Goal: Task Accomplishment & Management: Manage account settings

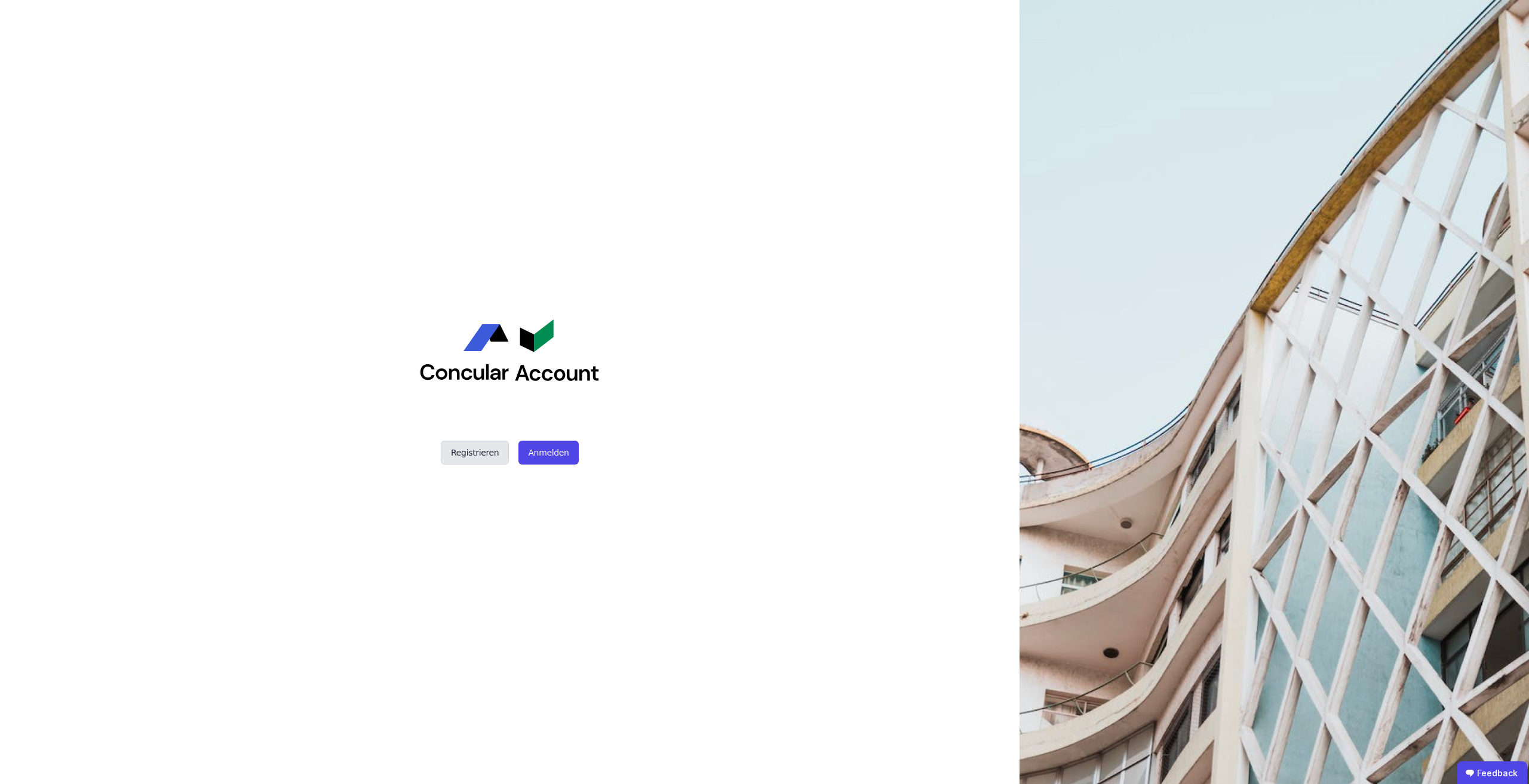
click at [469, 447] on button "Registrieren" at bounding box center [475, 452] width 68 height 24
click at [544, 455] on button "Anmelden" at bounding box center [548, 452] width 60 height 24
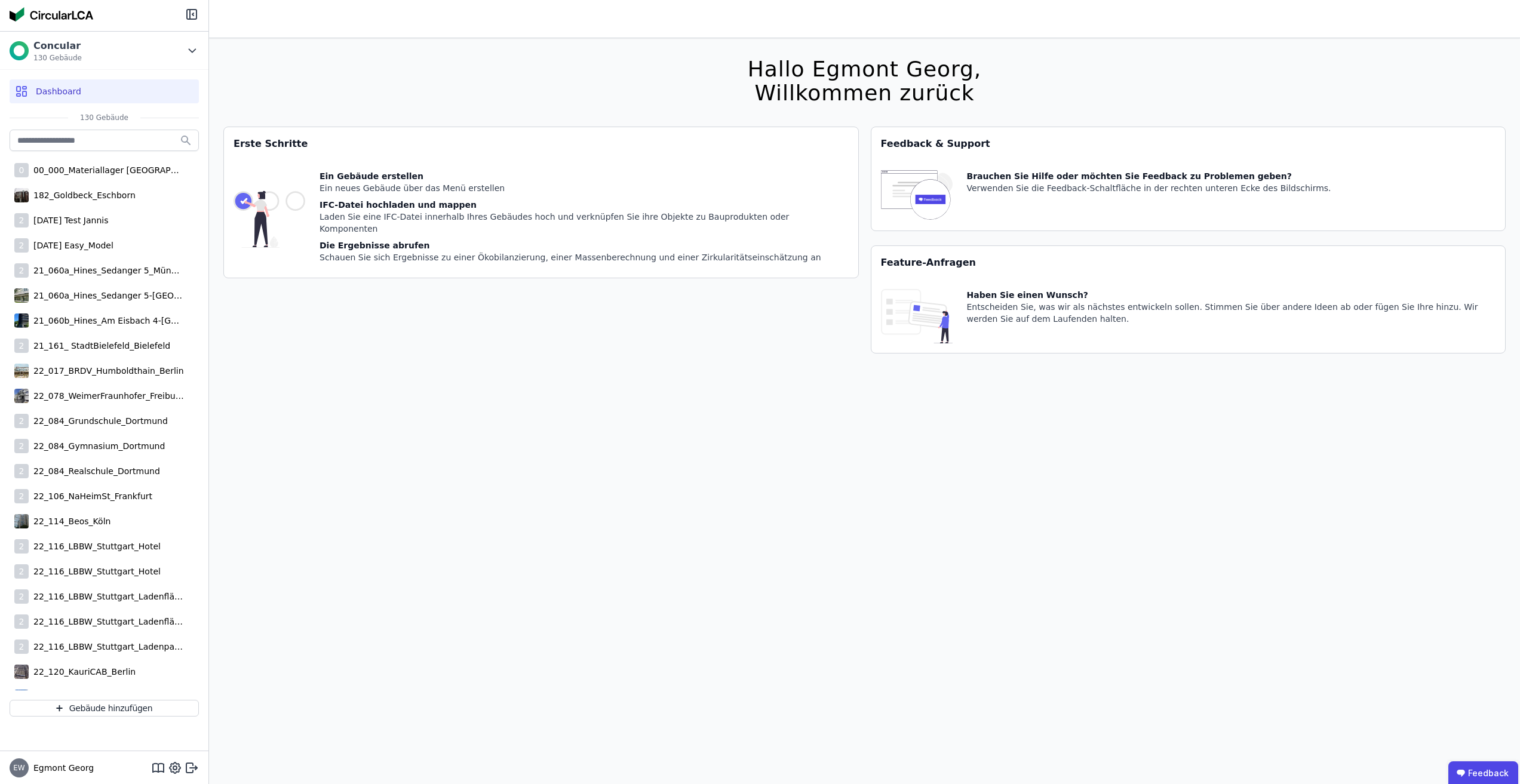
click at [345, 368] on div "Erste Schritte Ein Gebäude erstellen Ein neues Gebäude über das Menü erstellen …" at bounding box center [541, 247] width 636 height 241
click at [183, 41] on div "Concular 130 Gebäude" at bounding box center [104, 51] width 208 height 39
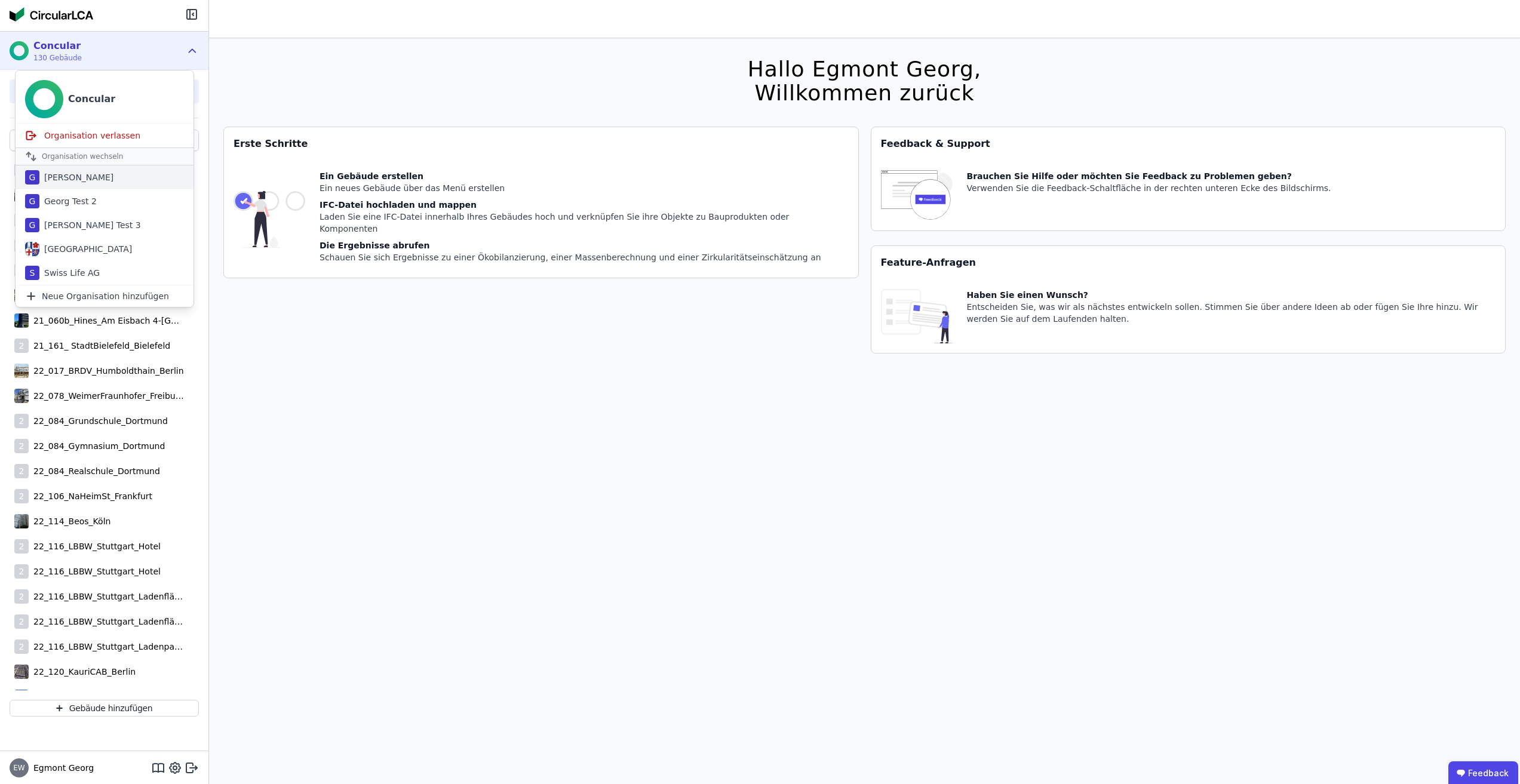
click at [124, 182] on div "G Georg Test" at bounding box center [104, 177] width 178 height 24
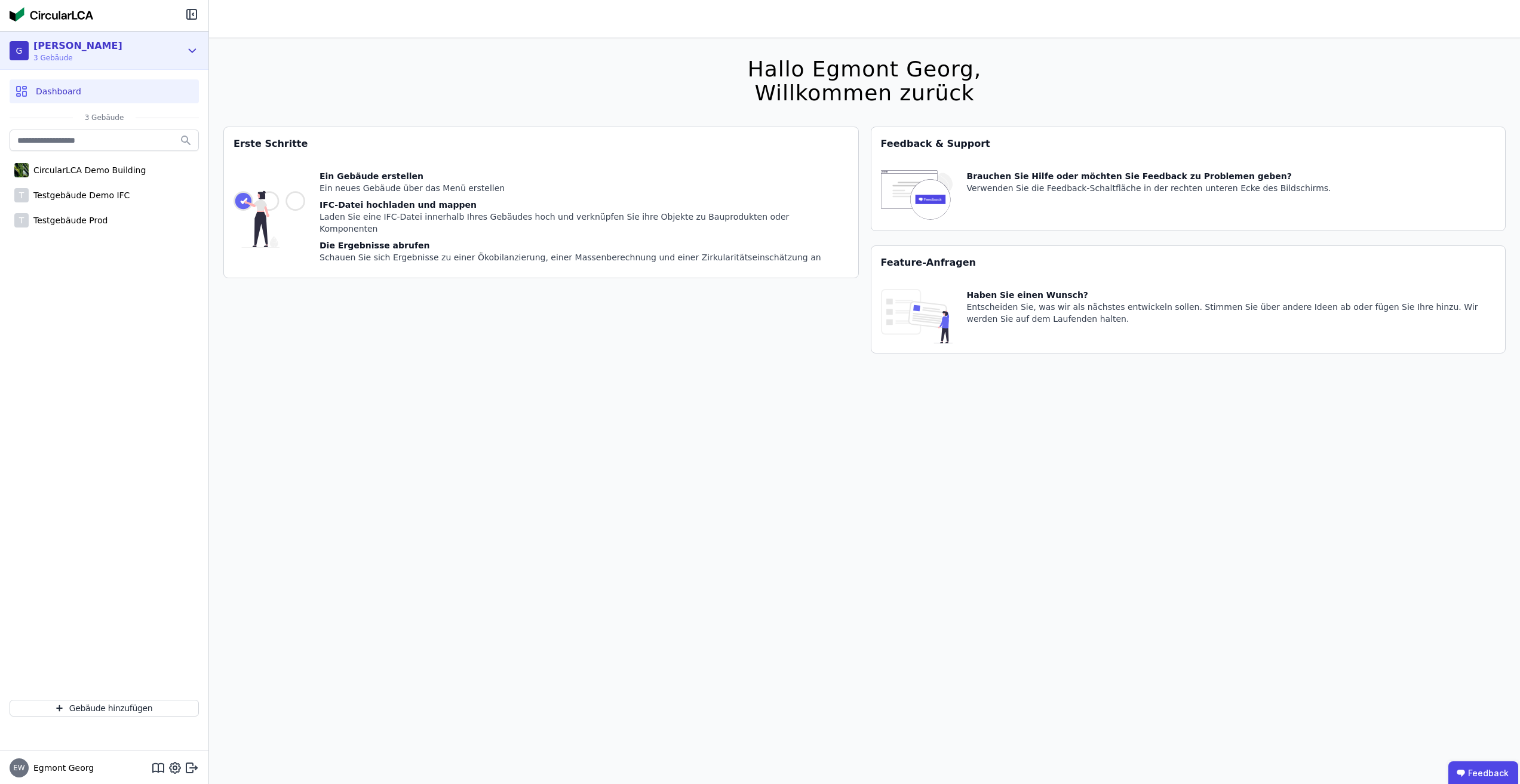
click at [195, 55] on icon at bounding box center [192, 50] width 13 height 14
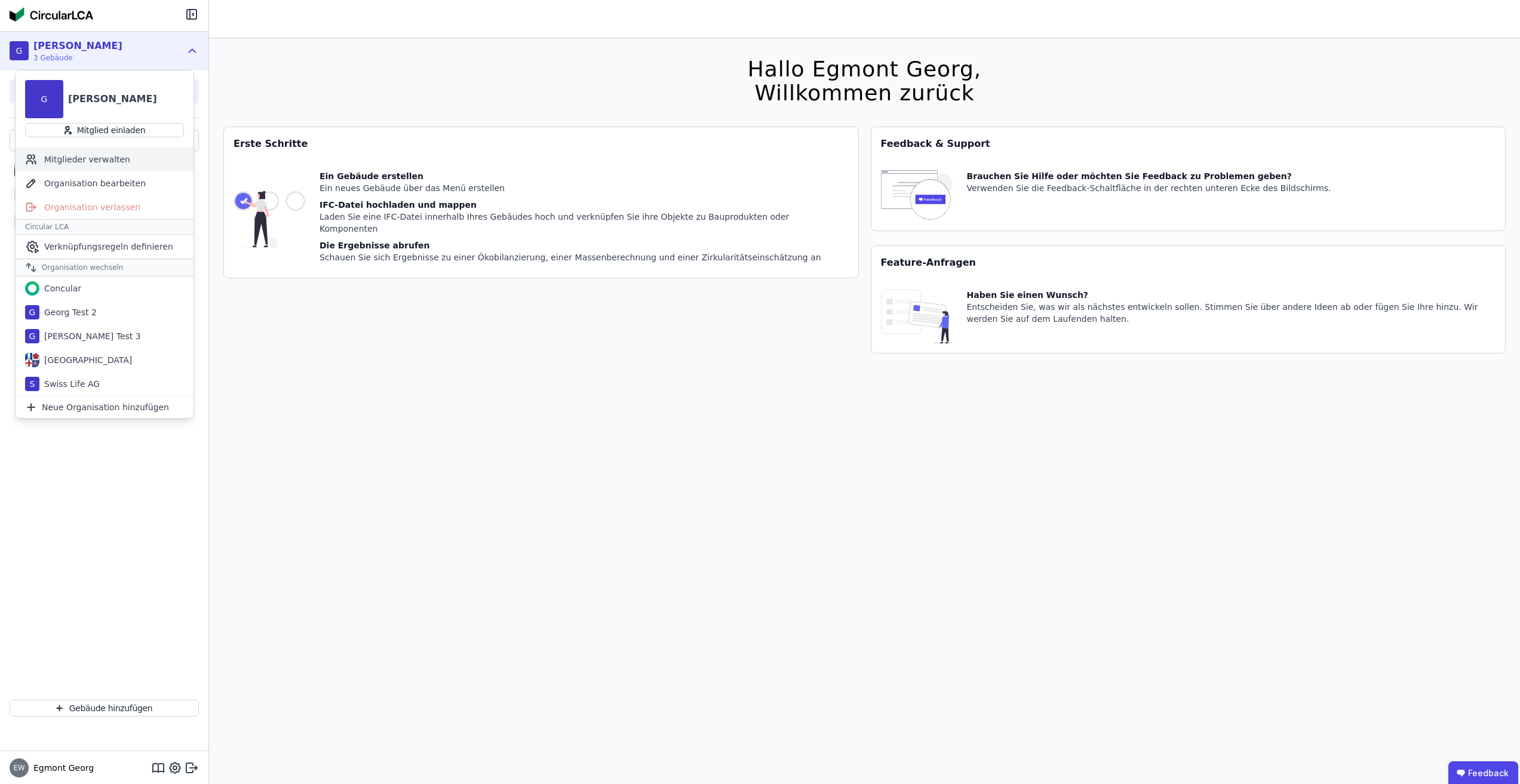
click at [135, 163] on div "Mitglieder verwalten" at bounding box center [104, 159] width 178 height 24
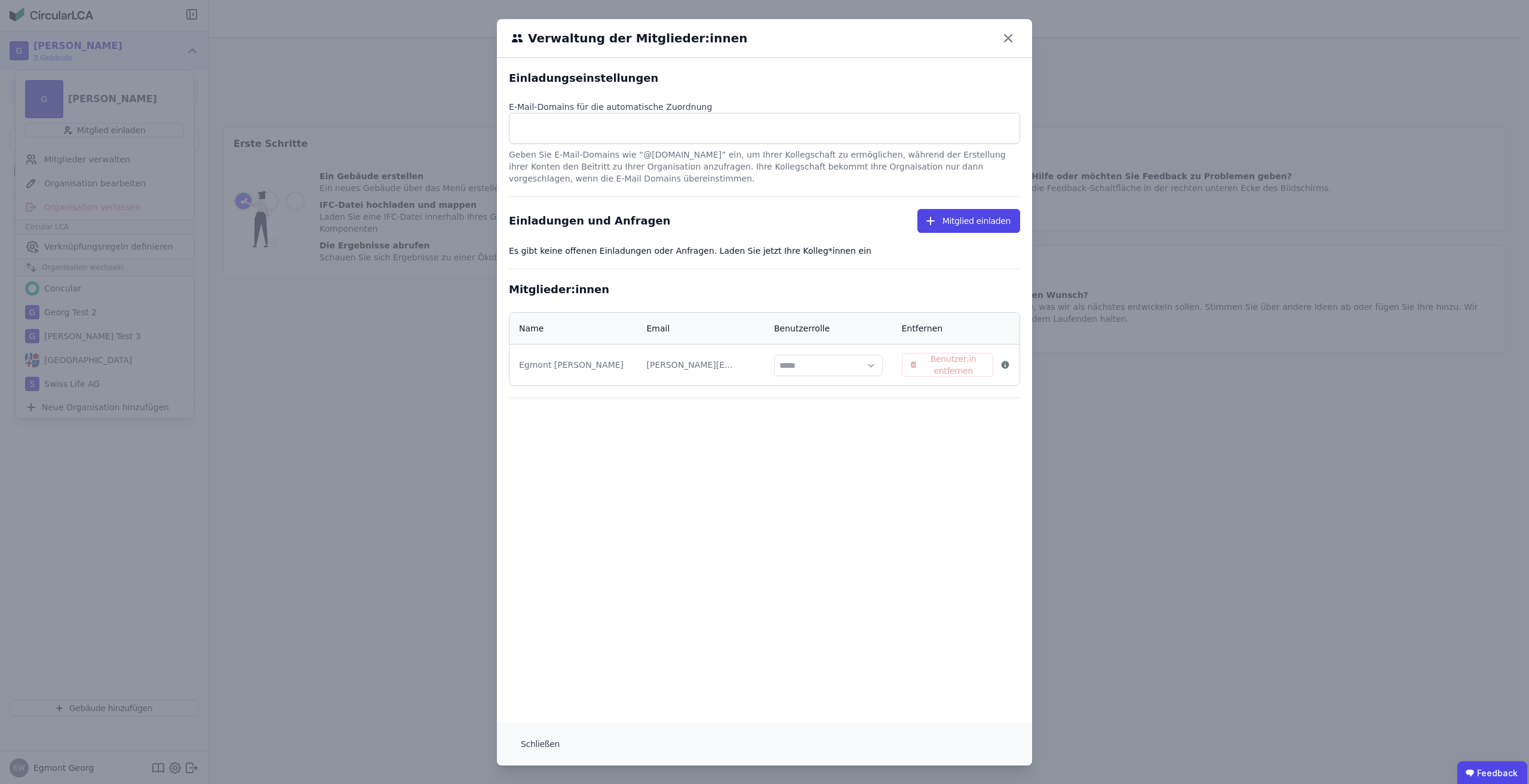
click at [534, 127] on input at bounding box center [764, 128] width 496 height 19
drag, startPoint x: 534, startPoint y: 127, endPoint x: 912, endPoint y: 148, distance: 378.6
click at [912, 148] on div "Geben Sie E-Mail-Domains wie “@beispiel.com” ein, um Ihrer Kollegschaft zu ermö…" at bounding box center [764, 164] width 511 height 41
click at [956, 224] on button "Mitglied einladen" at bounding box center [969, 220] width 103 height 24
select select "*"
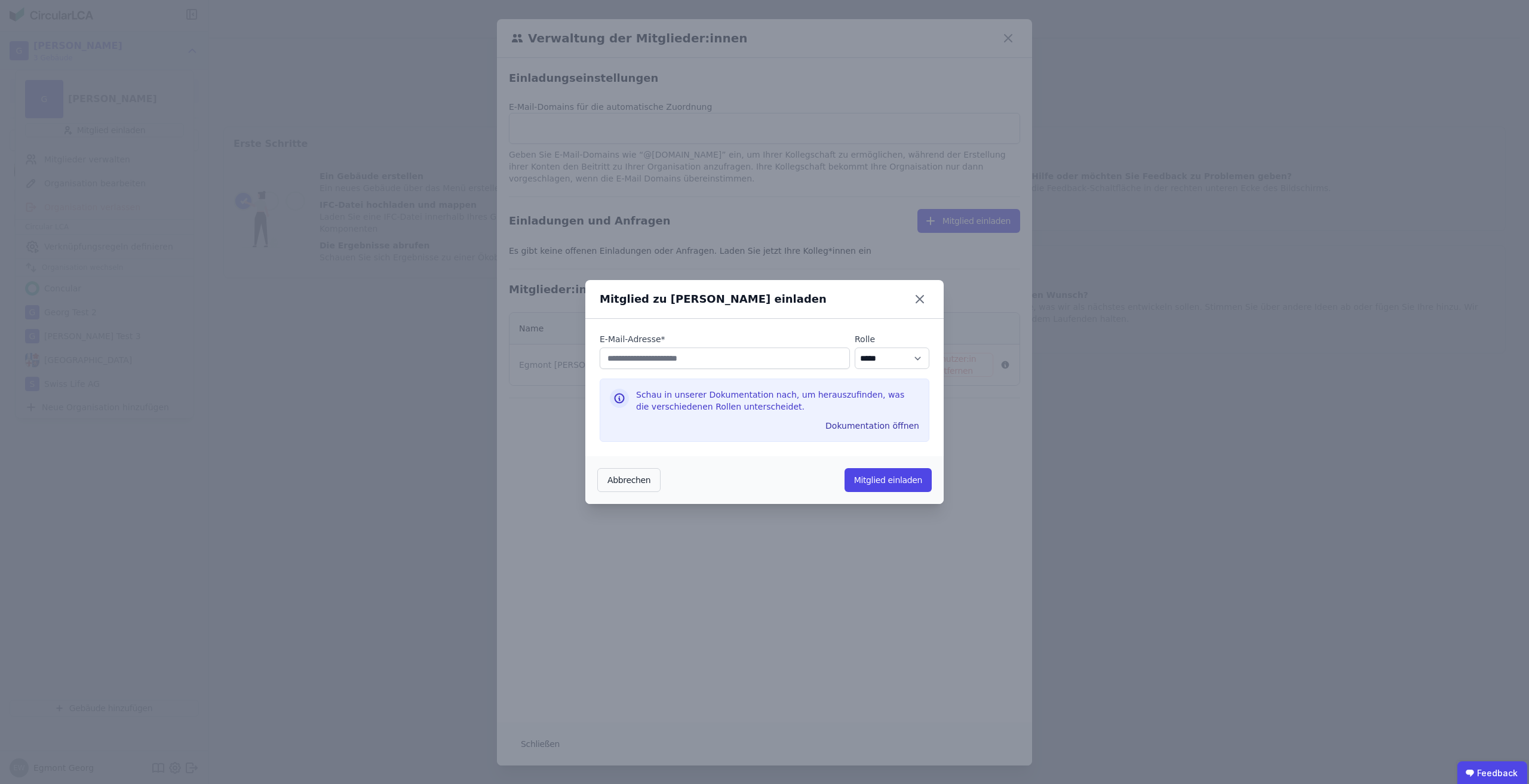
click at [655, 361] on input "email" at bounding box center [725, 358] width 250 height 22
type input "**********"
click at [882, 482] on button "Mitglied einladen" at bounding box center [888, 479] width 87 height 24
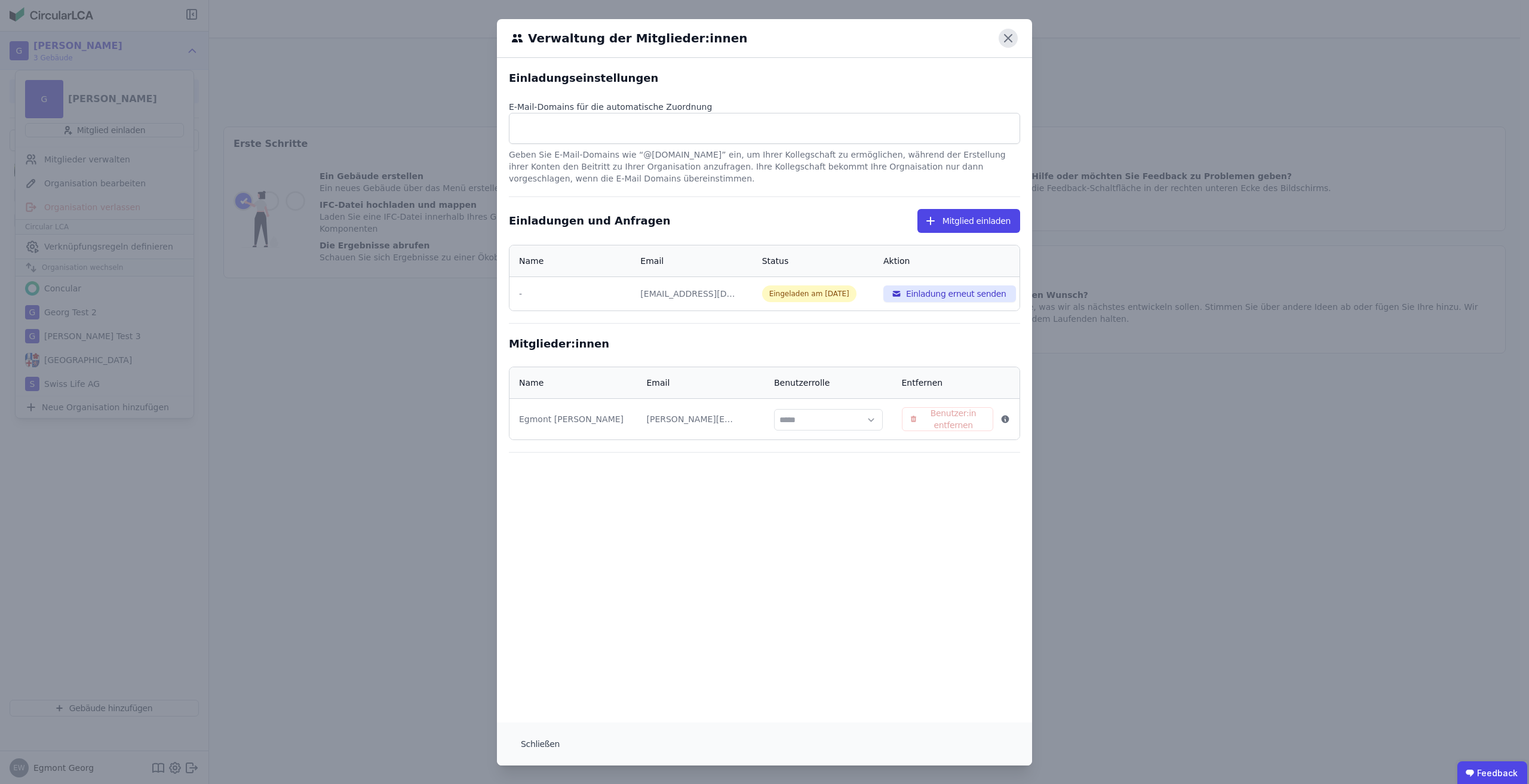
click at [1006, 46] on icon at bounding box center [1008, 38] width 19 height 19
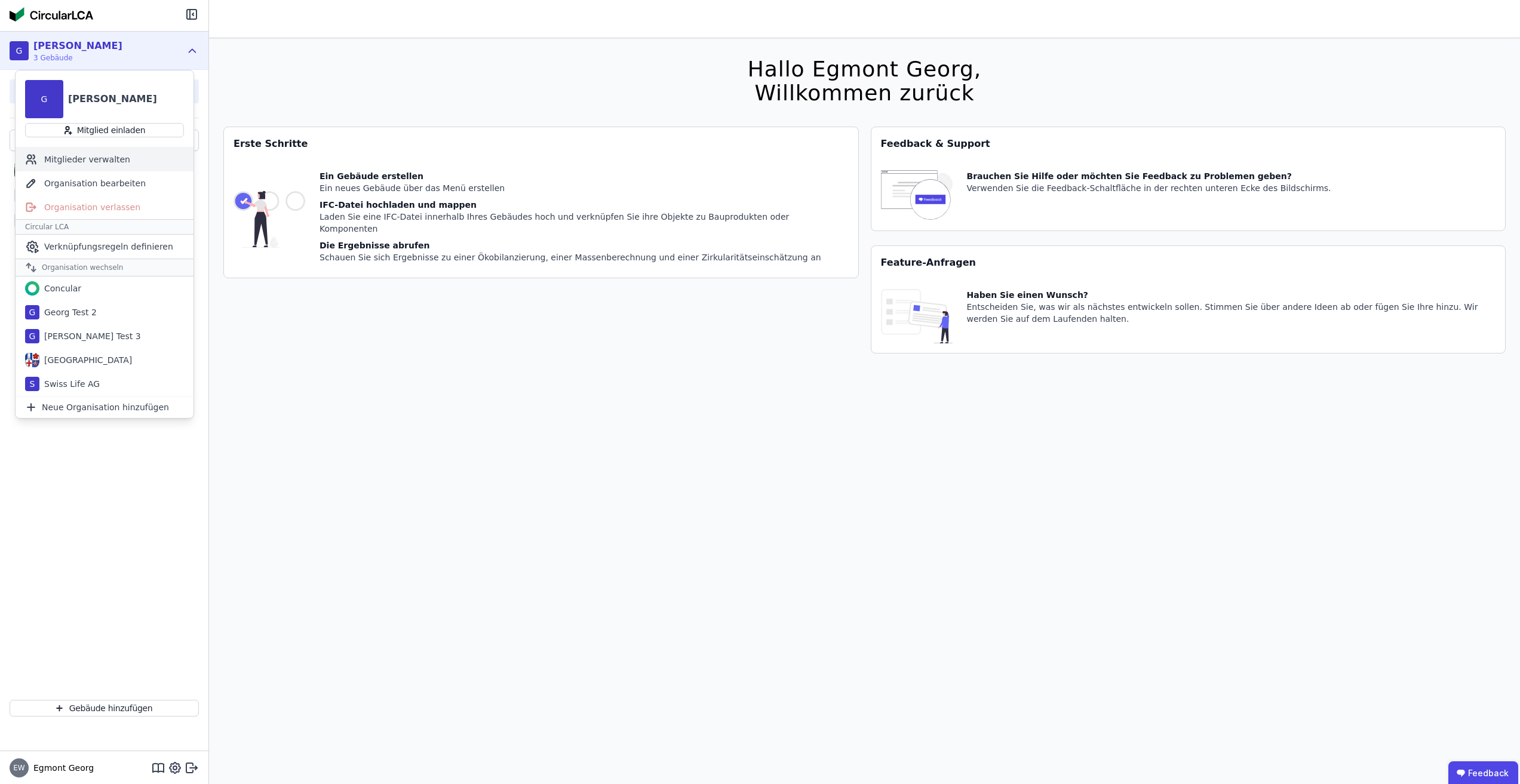
click at [141, 162] on div "Mitglieder verwalten" at bounding box center [104, 159] width 178 height 24
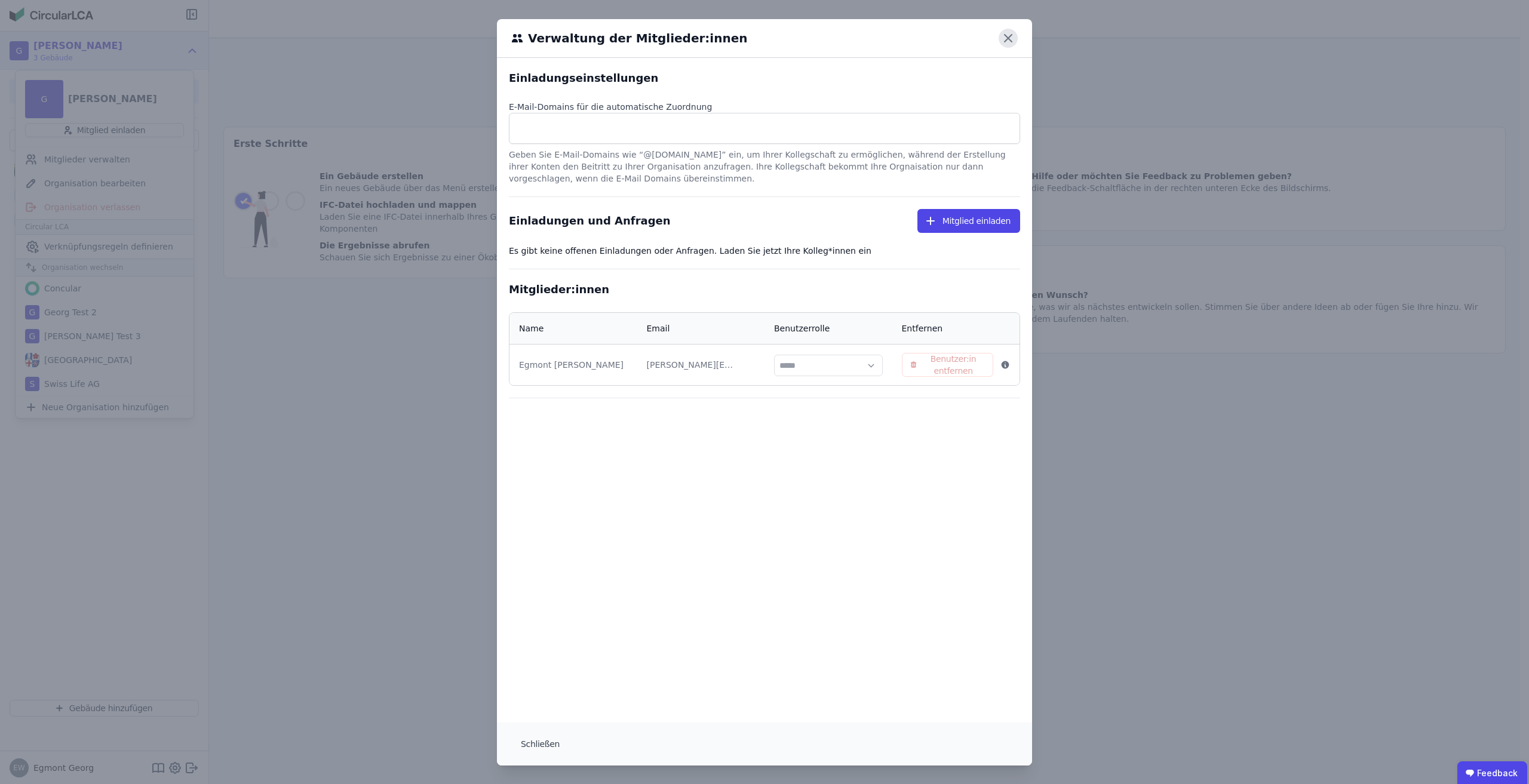
click at [1006, 38] on icon at bounding box center [1008, 38] width 19 height 19
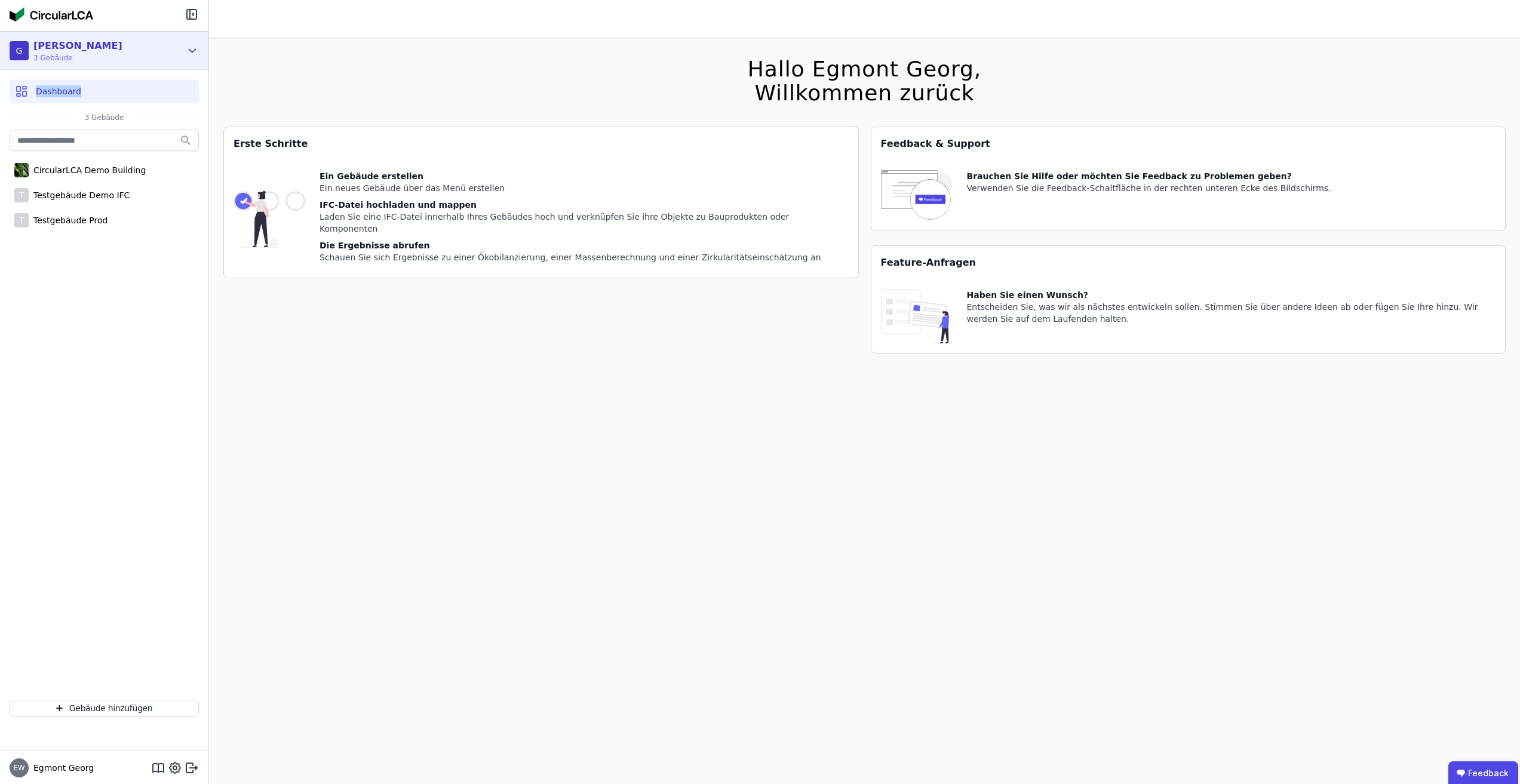
click at [158, 69] on div "G Georg Test 3 Gebäude Dashboard 3 Gebäude CircularLCA Demo Building T Testgebä…" at bounding box center [104, 391] width 208 height 719
click at [162, 64] on div "G Georg Test 3 Gebäude" at bounding box center [104, 51] width 208 height 39
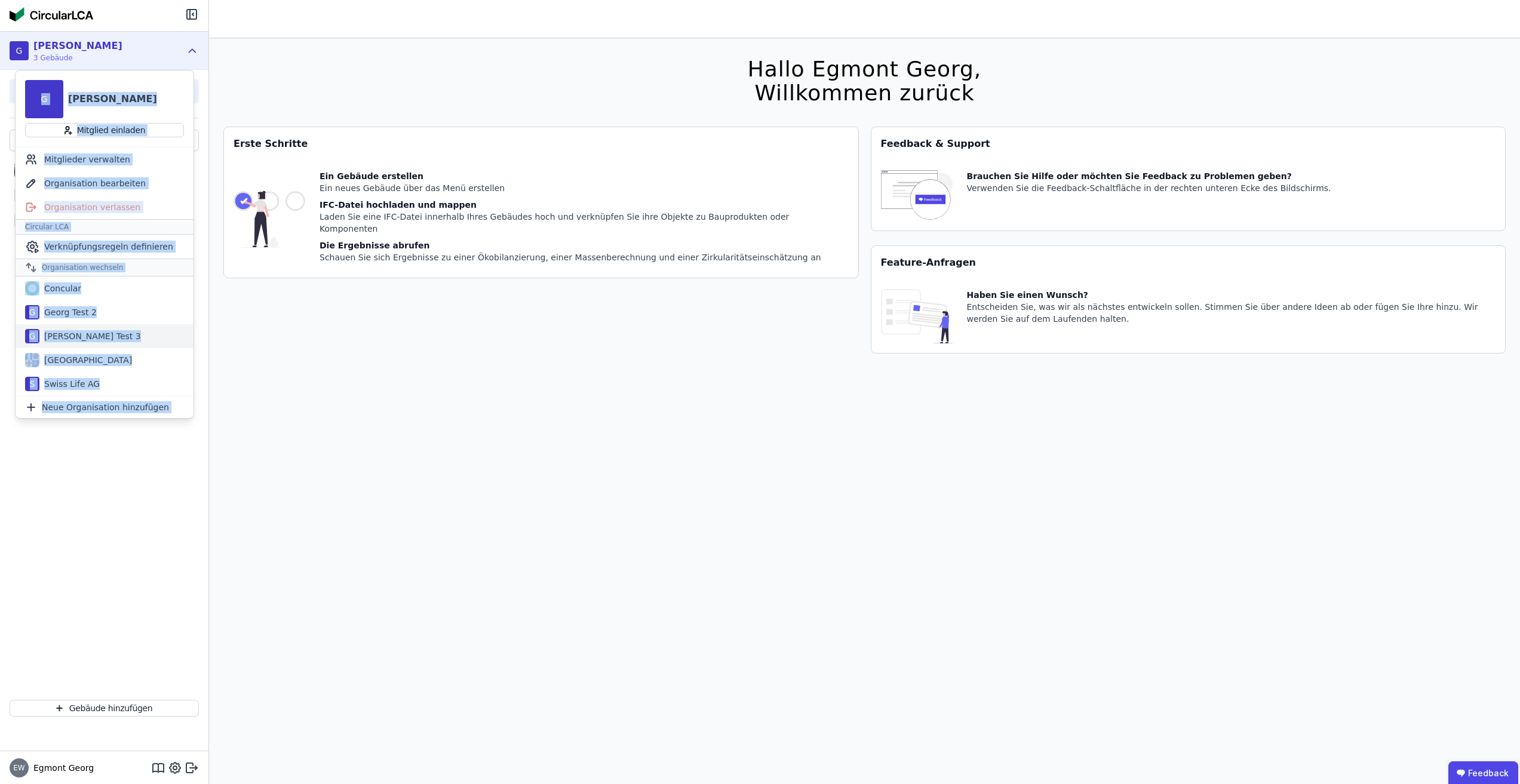
click at [99, 329] on div "G Georg Test 3" at bounding box center [104, 336] width 178 height 24
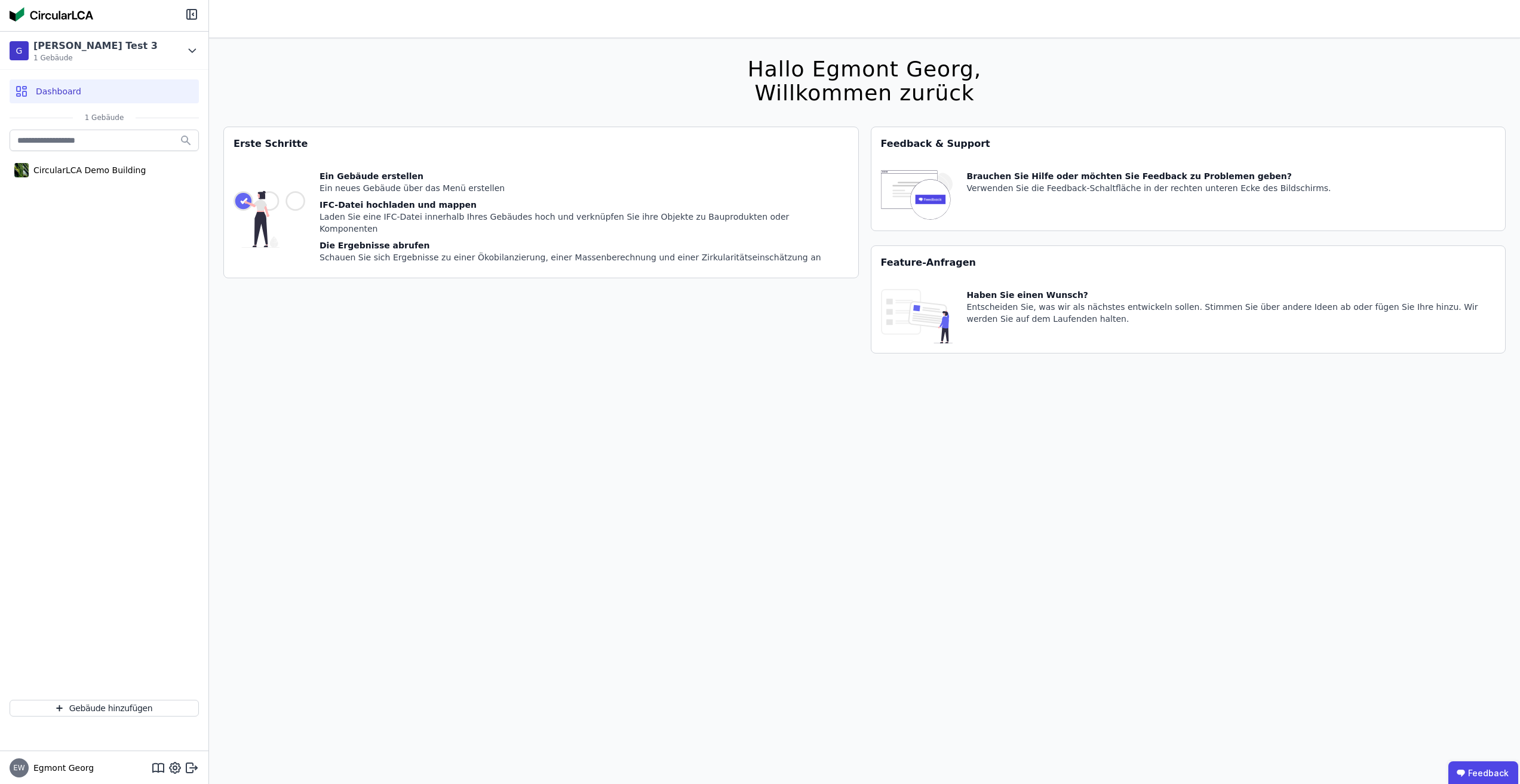
click at [126, 326] on div "CircularLCA Demo Building" at bounding box center [104, 408] width 208 height 563
click at [128, 39] on div "G Georg Test 3 1 Gebäude" at bounding box center [95, 50] width 171 height 24
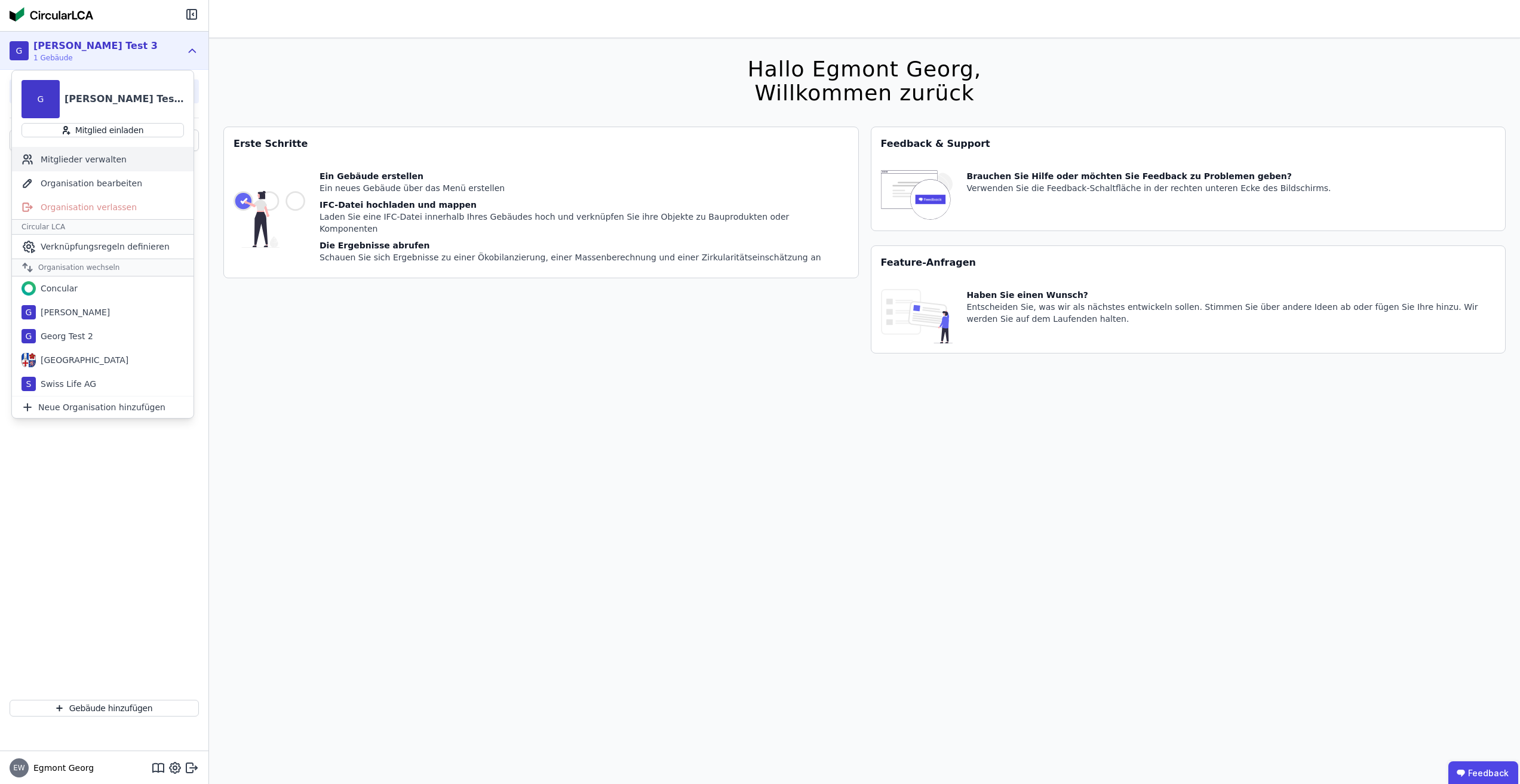
click at [144, 166] on div "Mitglieder verwalten" at bounding box center [103, 159] width 181 height 24
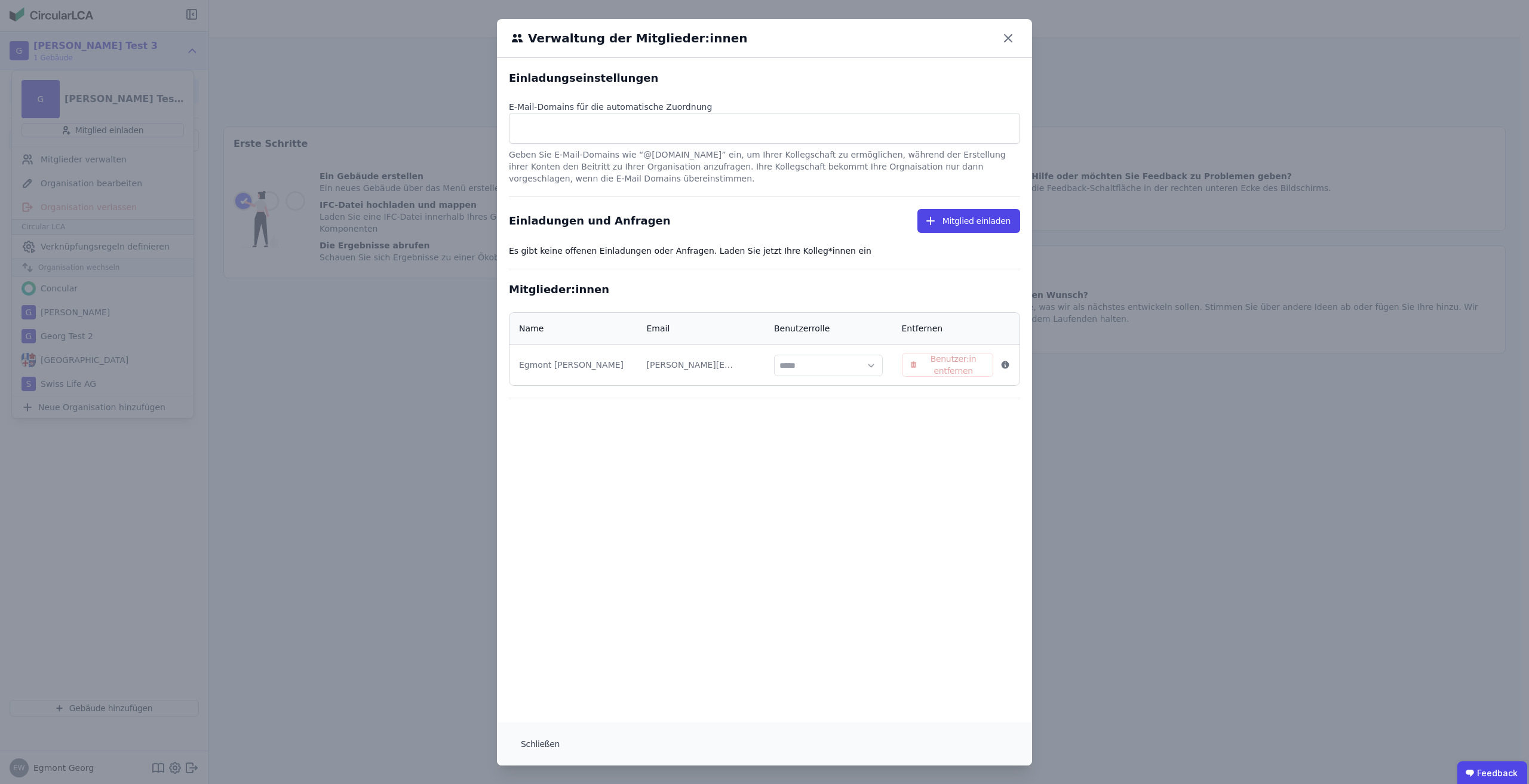
click at [540, 124] on input at bounding box center [764, 128] width 496 height 19
click at [931, 222] on icon "button" at bounding box center [931, 221] width 8 height 8
select select "*"
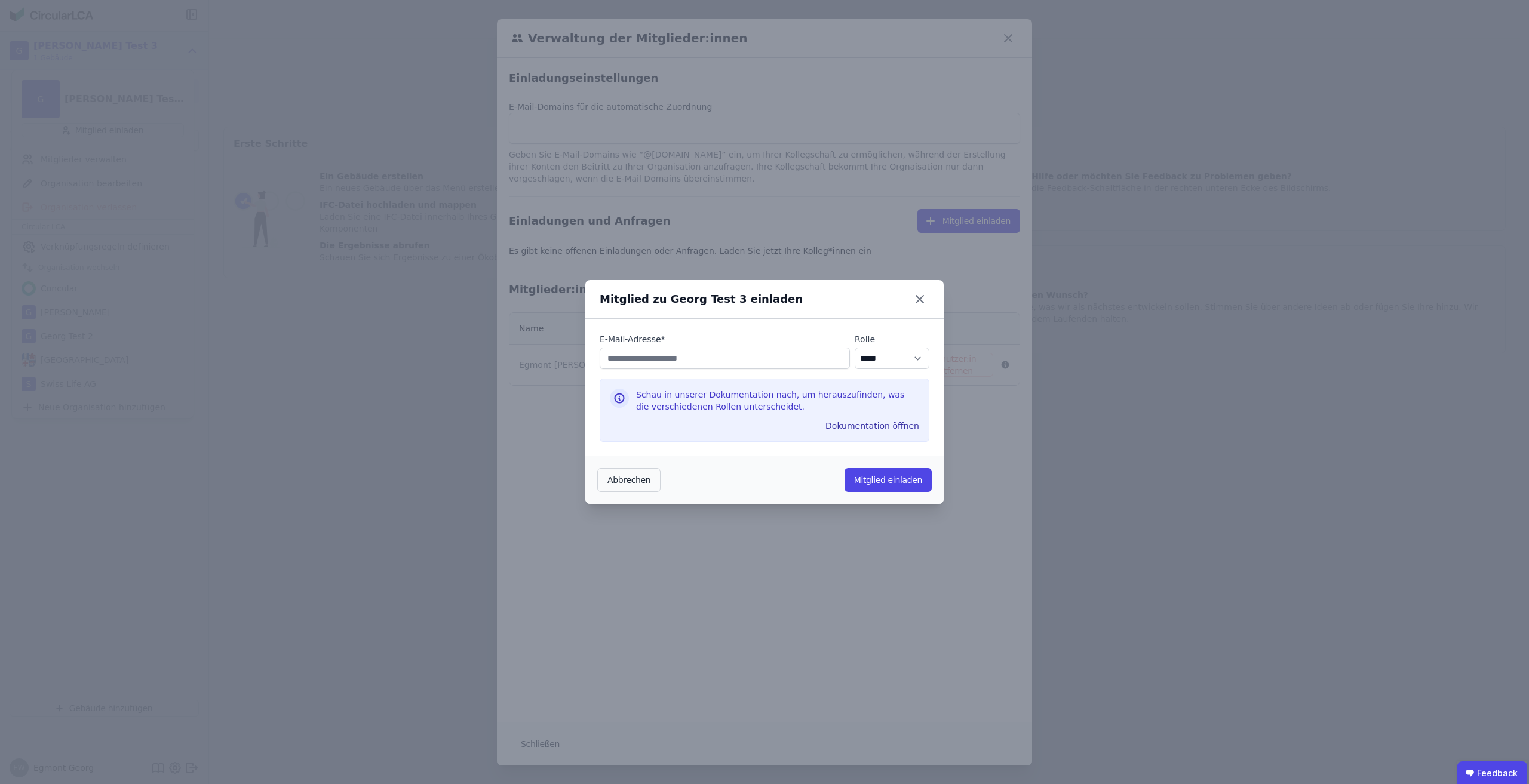
click at [671, 360] on input "email" at bounding box center [725, 358] width 250 height 22
type input "**********"
click at [881, 470] on button "Mitglied einladen" at bounding box center [888, 479] width 87 height 24
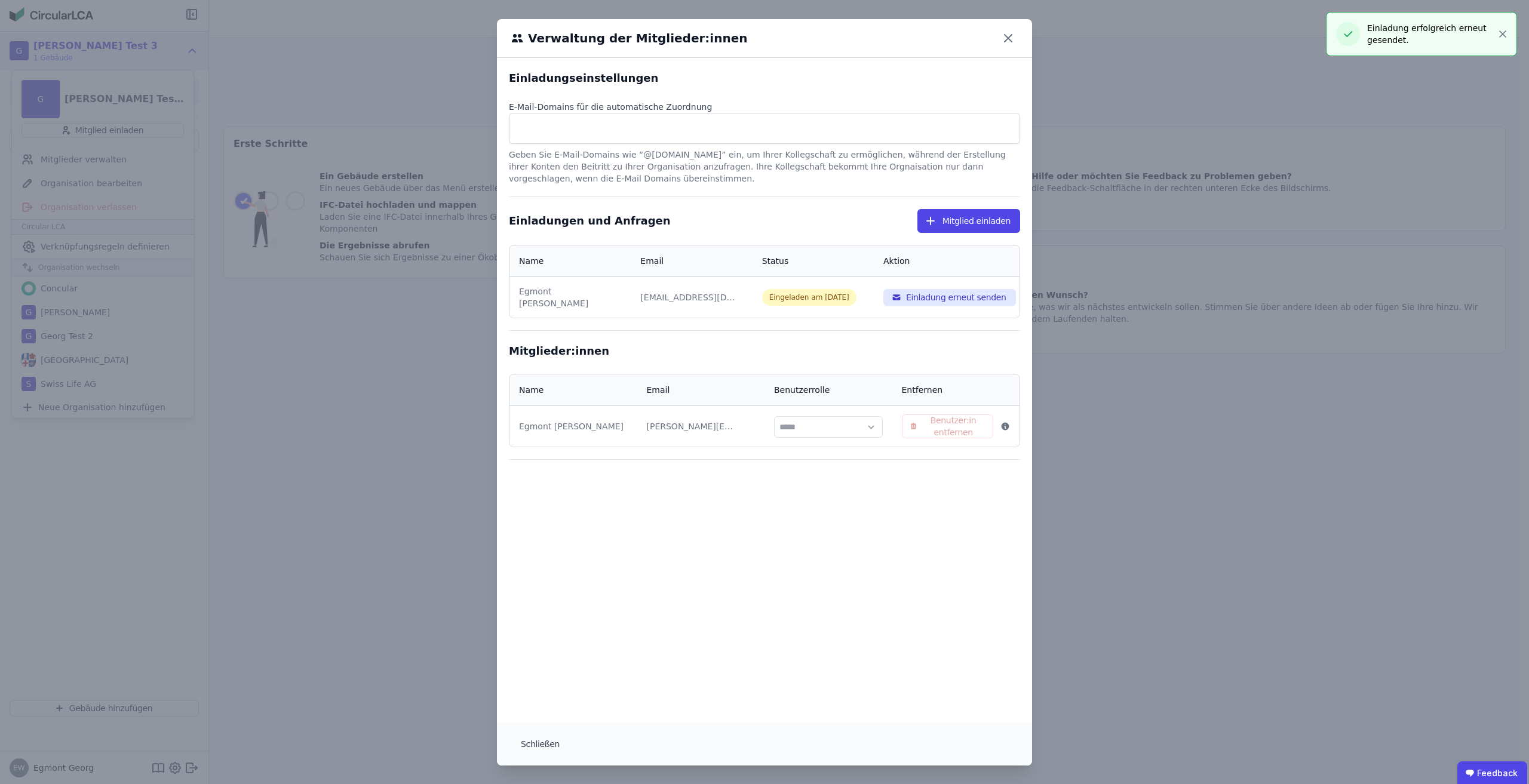
click at [1142, 416] on div "Verwaltung der Mitglieder:innen Einladungseinstellungen E-Mail-Domains für die …" at bounding box center [764, 392] width 1529 height 784
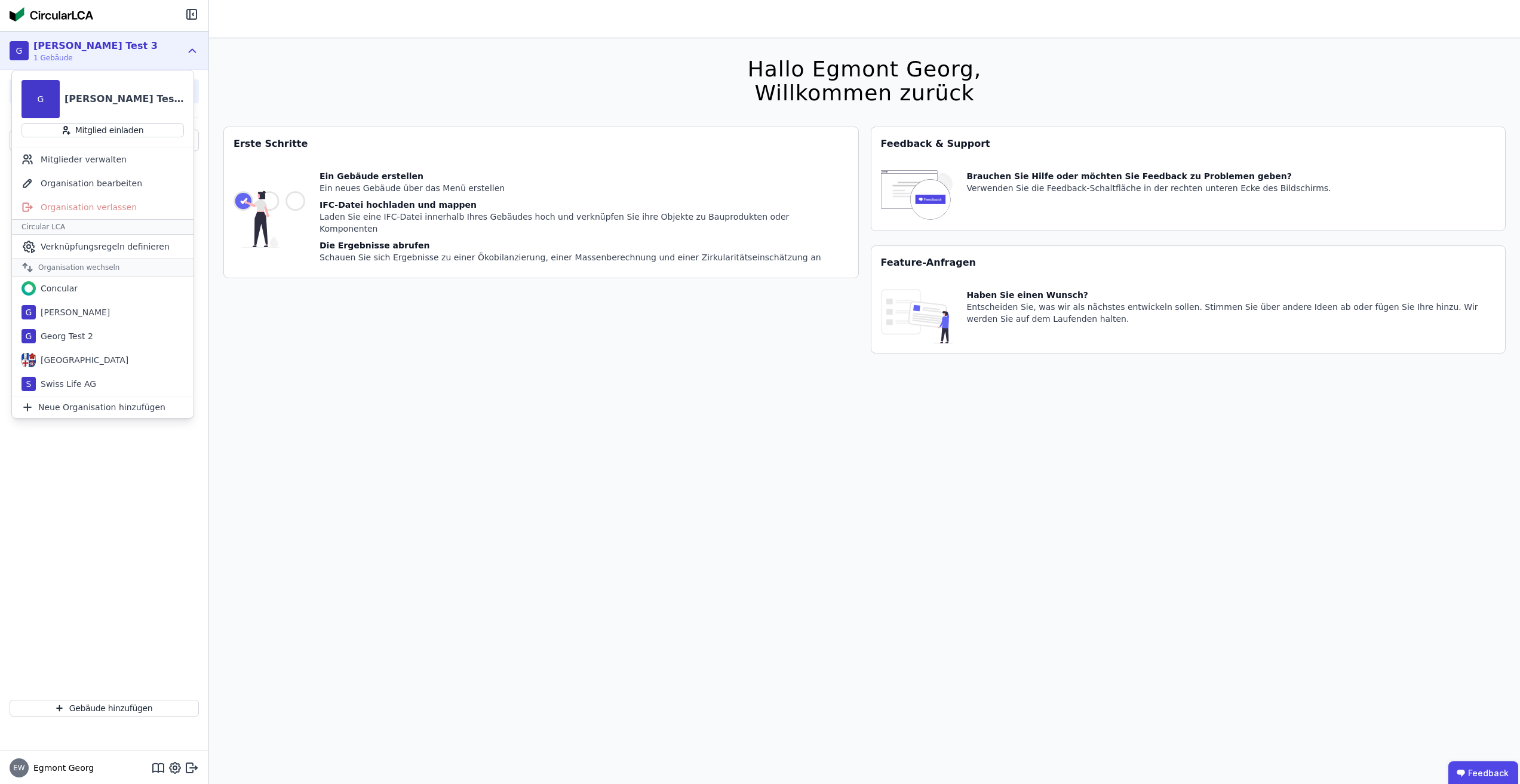
click at [181, 685] on div "CircularLCA Demo Building" at bounding box center [104, 408] width 208 height 563
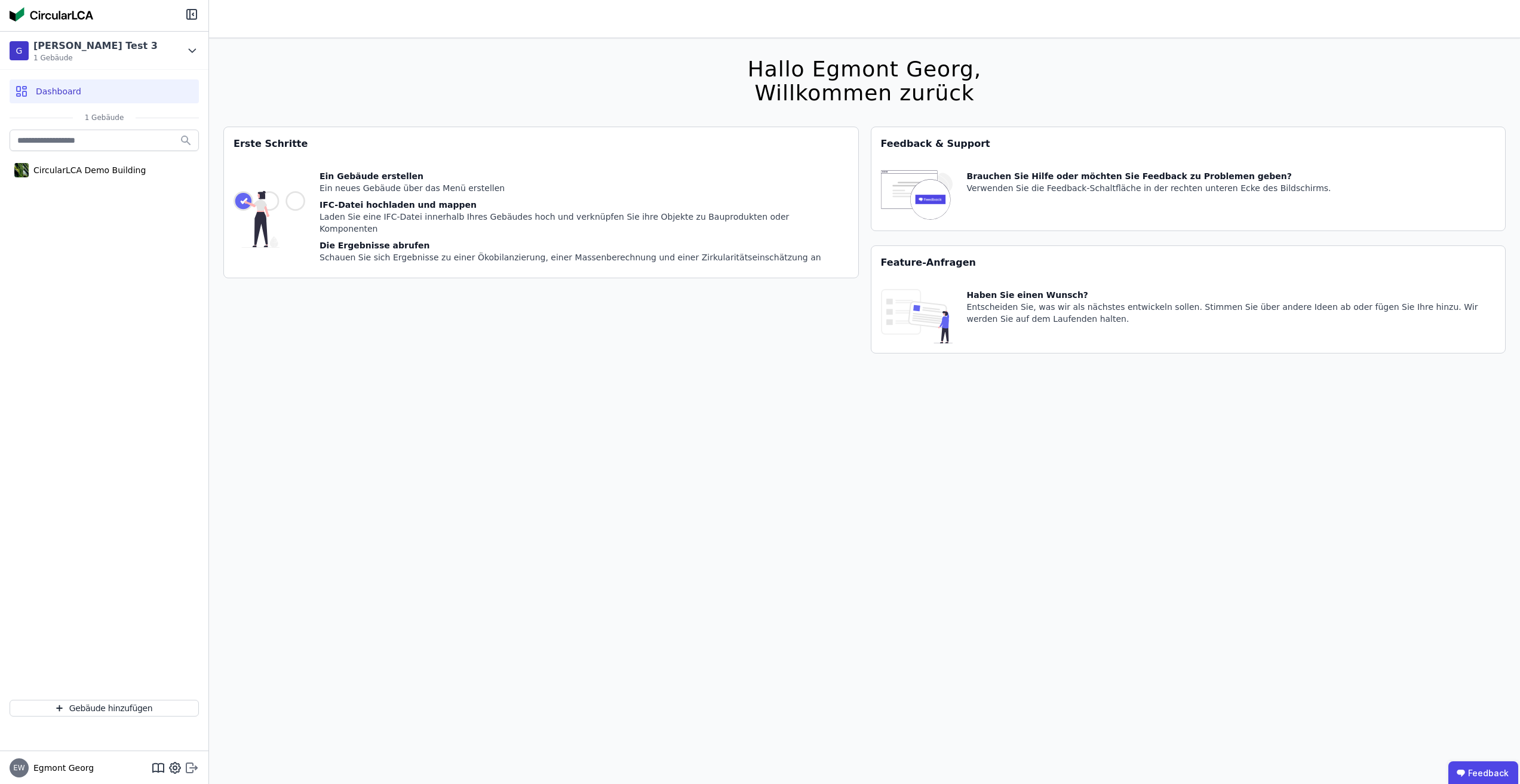
click at [188, 763] on icon at bounding box center [190, 768] width 7 height 9
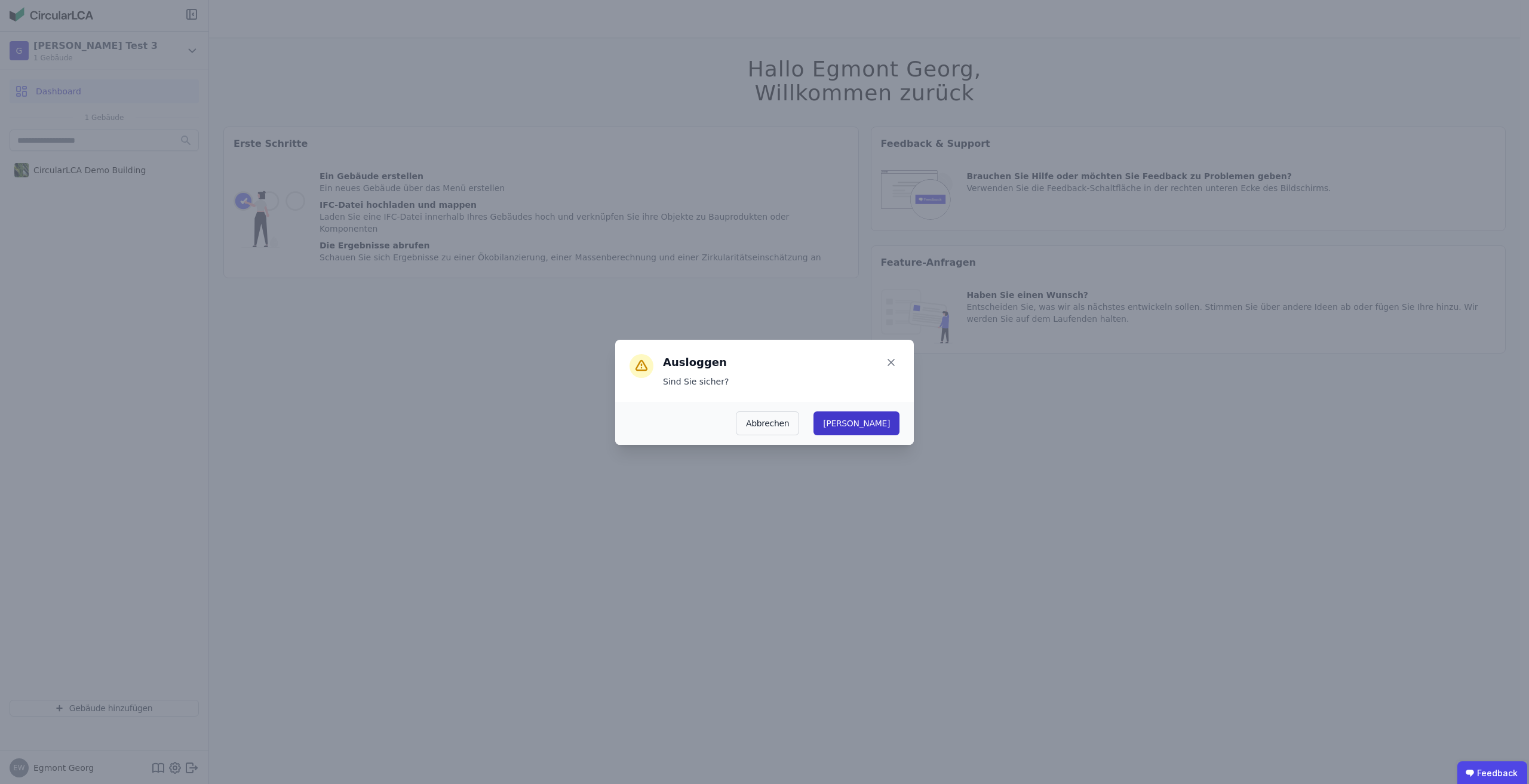
click at [880, 418] on button "Ja" at bounding box center [856, 422] width 86 height 24
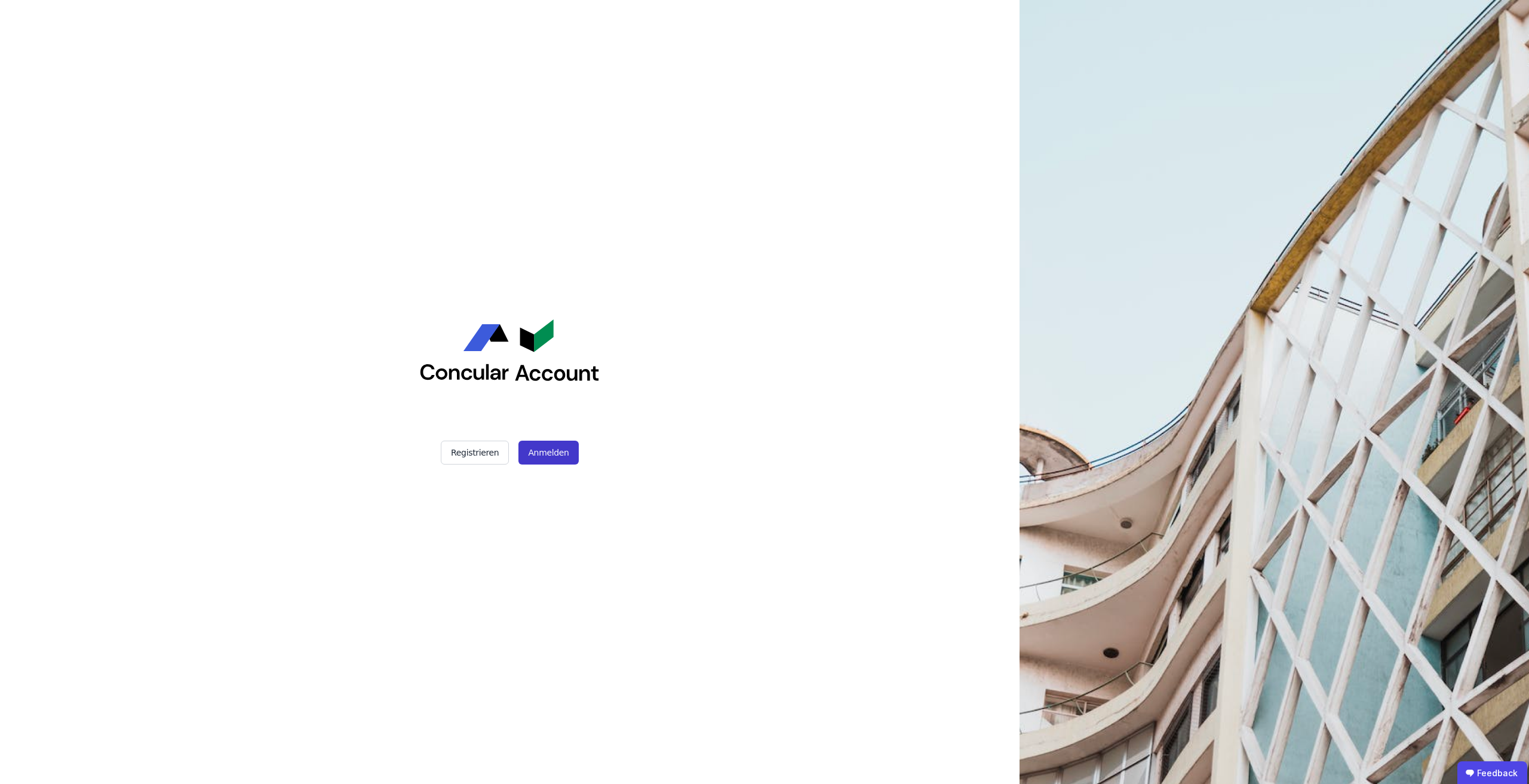
click at [547, 441] on div "Registrieren Anmelden" at bounding box center [510, 392] width 299 height 784
click at [547, 441] on button "Anmelden" at bounding box center [548, 452] width 60 height 24
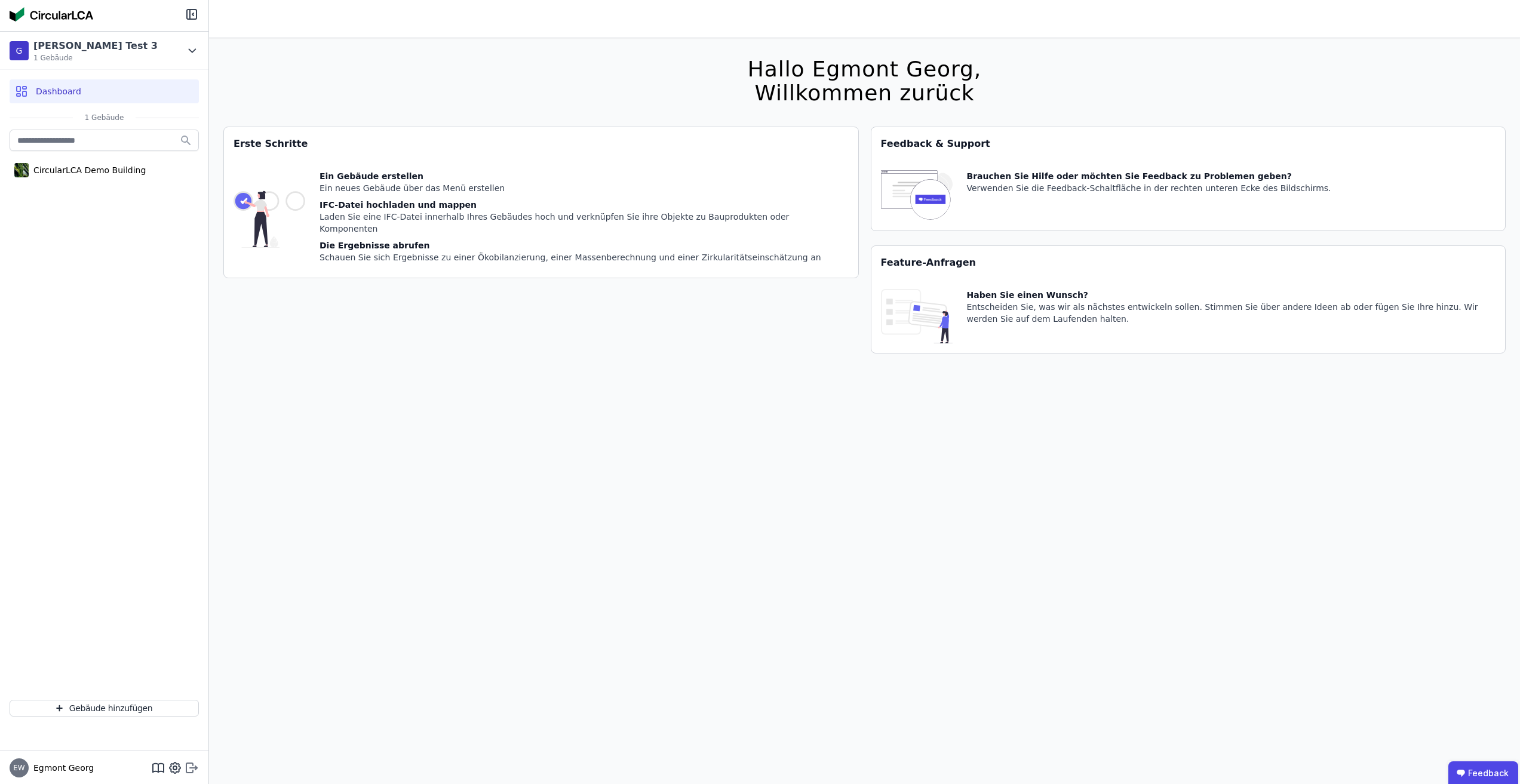
click at [195, 768] on icon at bounding box center [193, 766] width 7 height 2
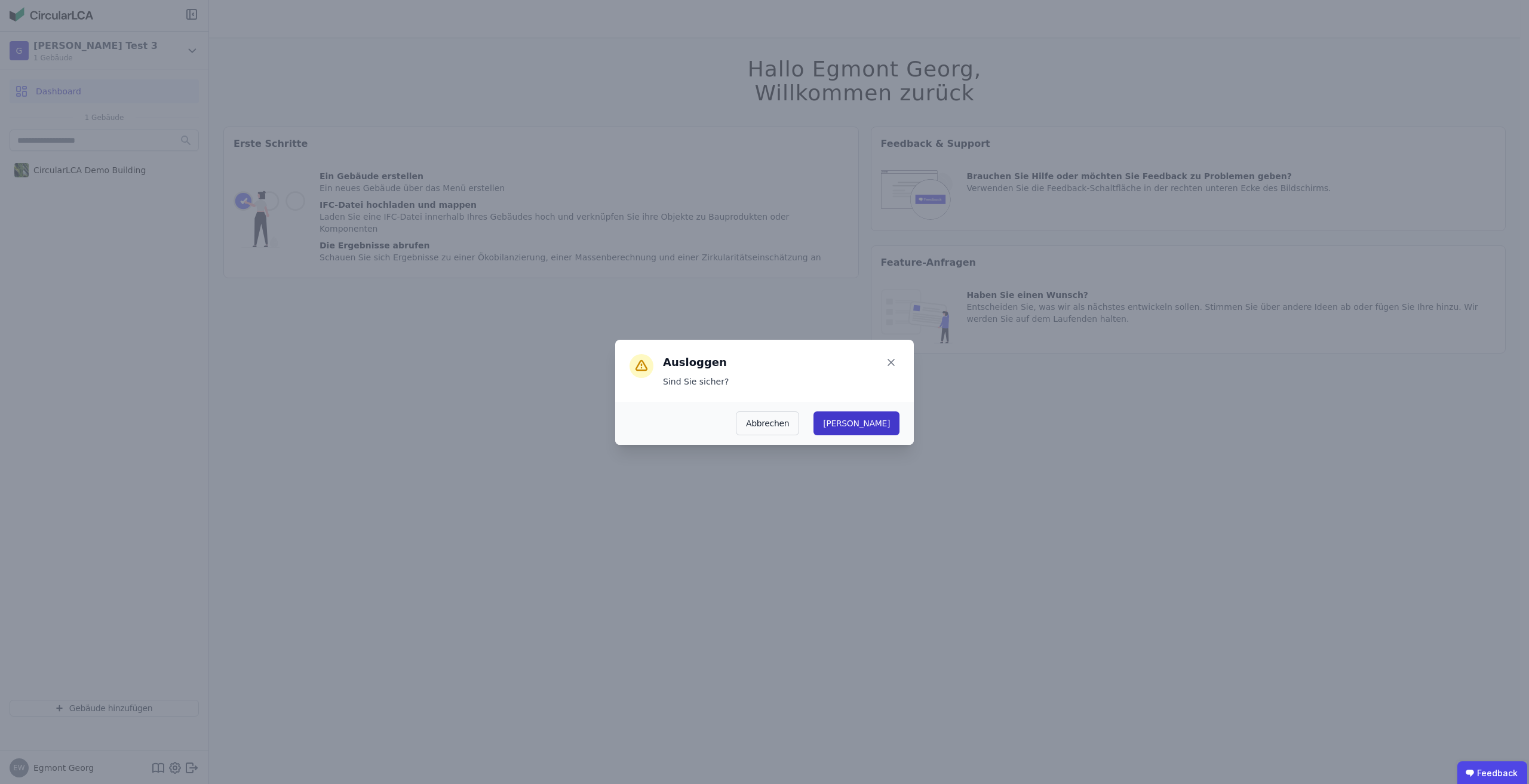
click at [884, 422] on button "Ja" at bounding box center [856, 422] width 86 height 24
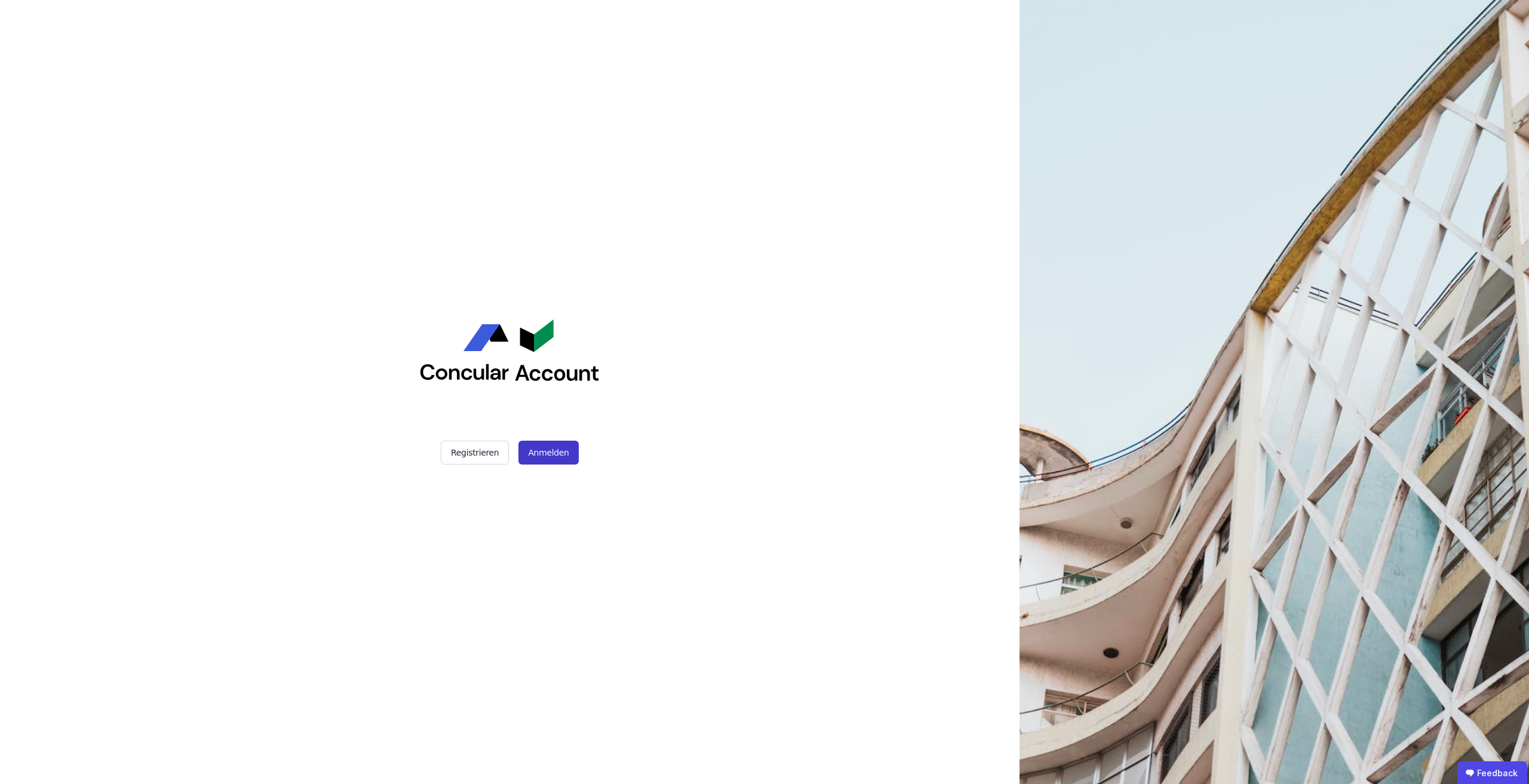
click at [561, 461] on button "Anmelden" at bounding box center [548, 452] width 60 height 24
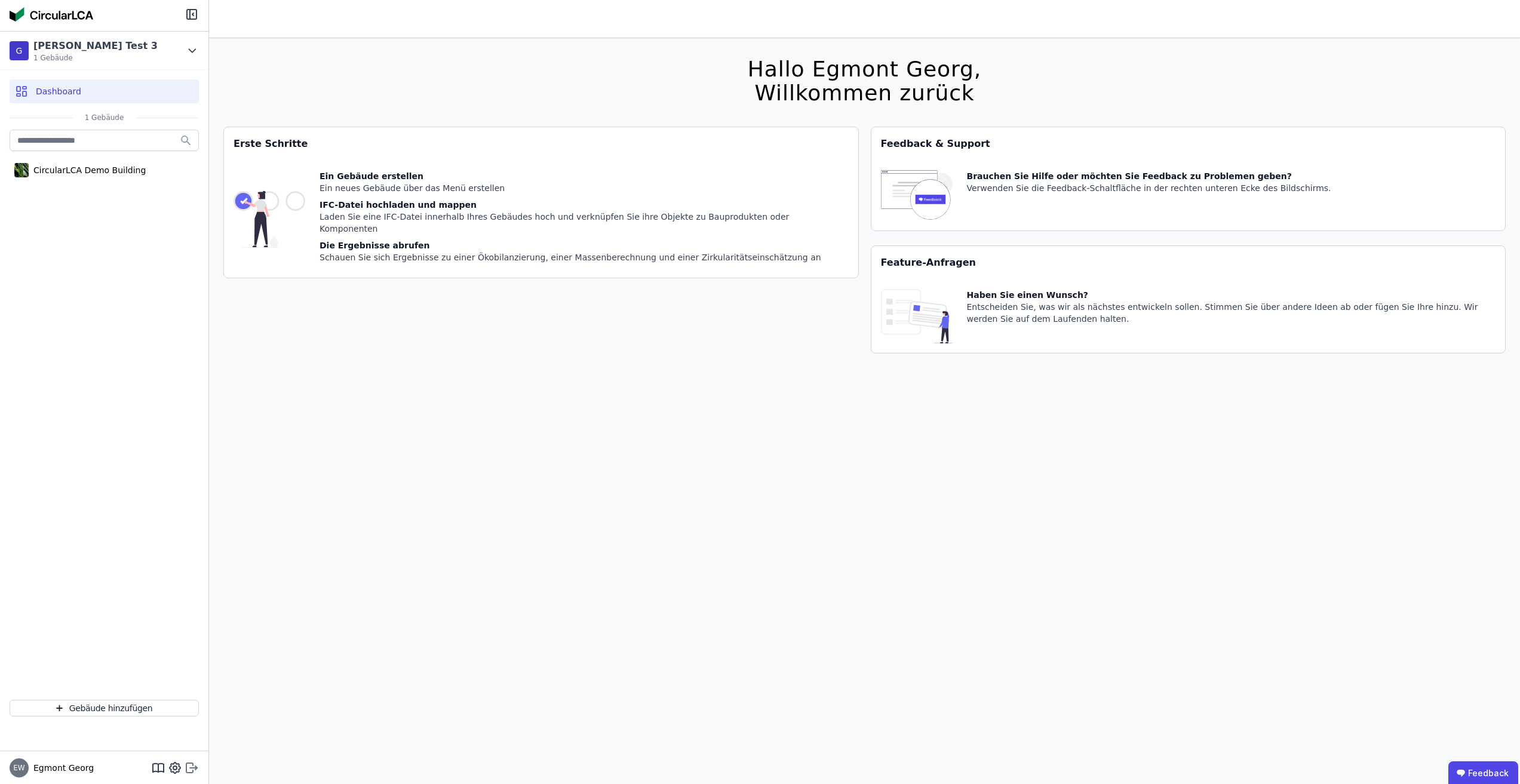
click at [193, 765] on icon at bounding box center [190, 768] width 7 height 9
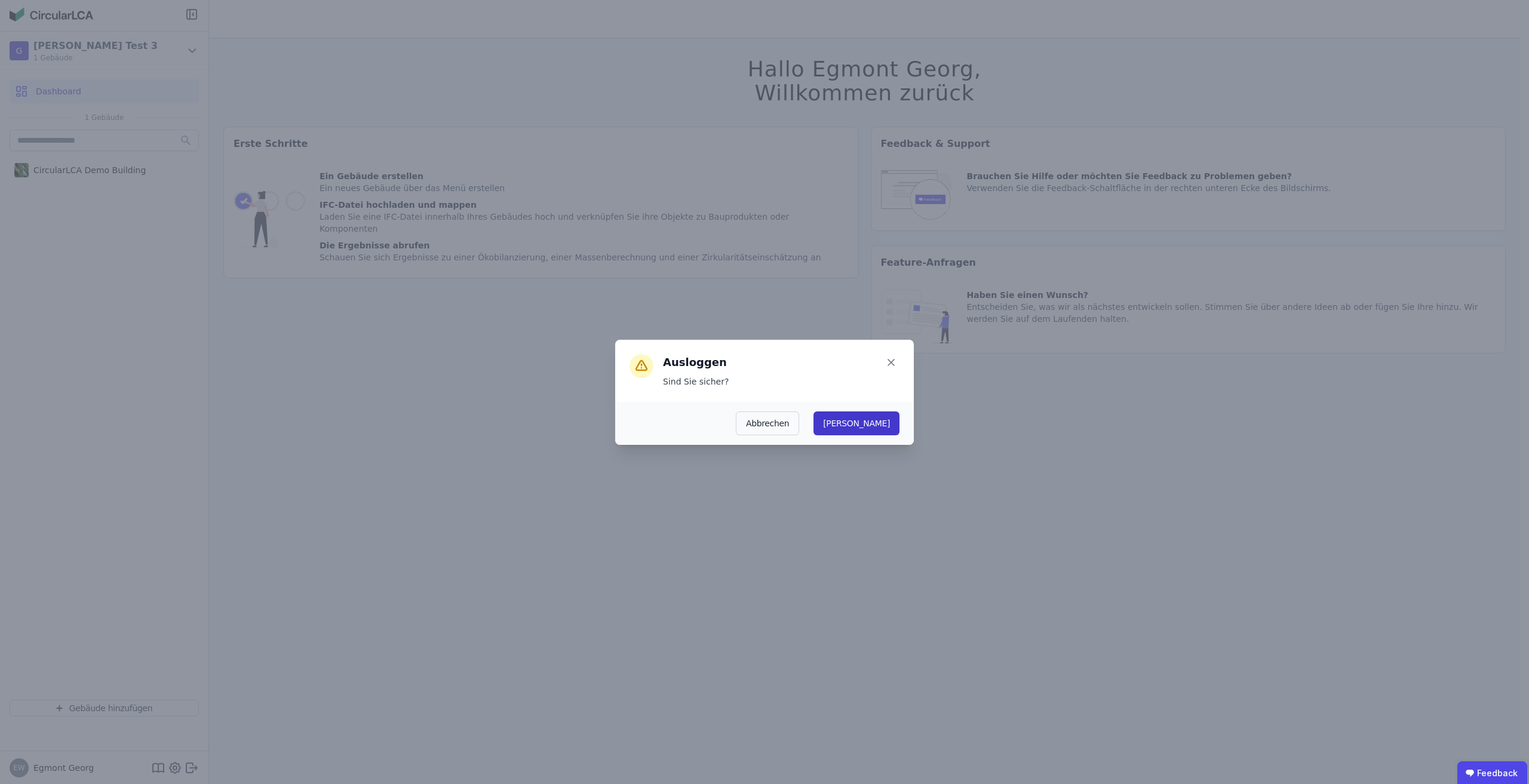
click at [889, 424] on button "Ja" at bounding box center [856, 422] width 86 height 24
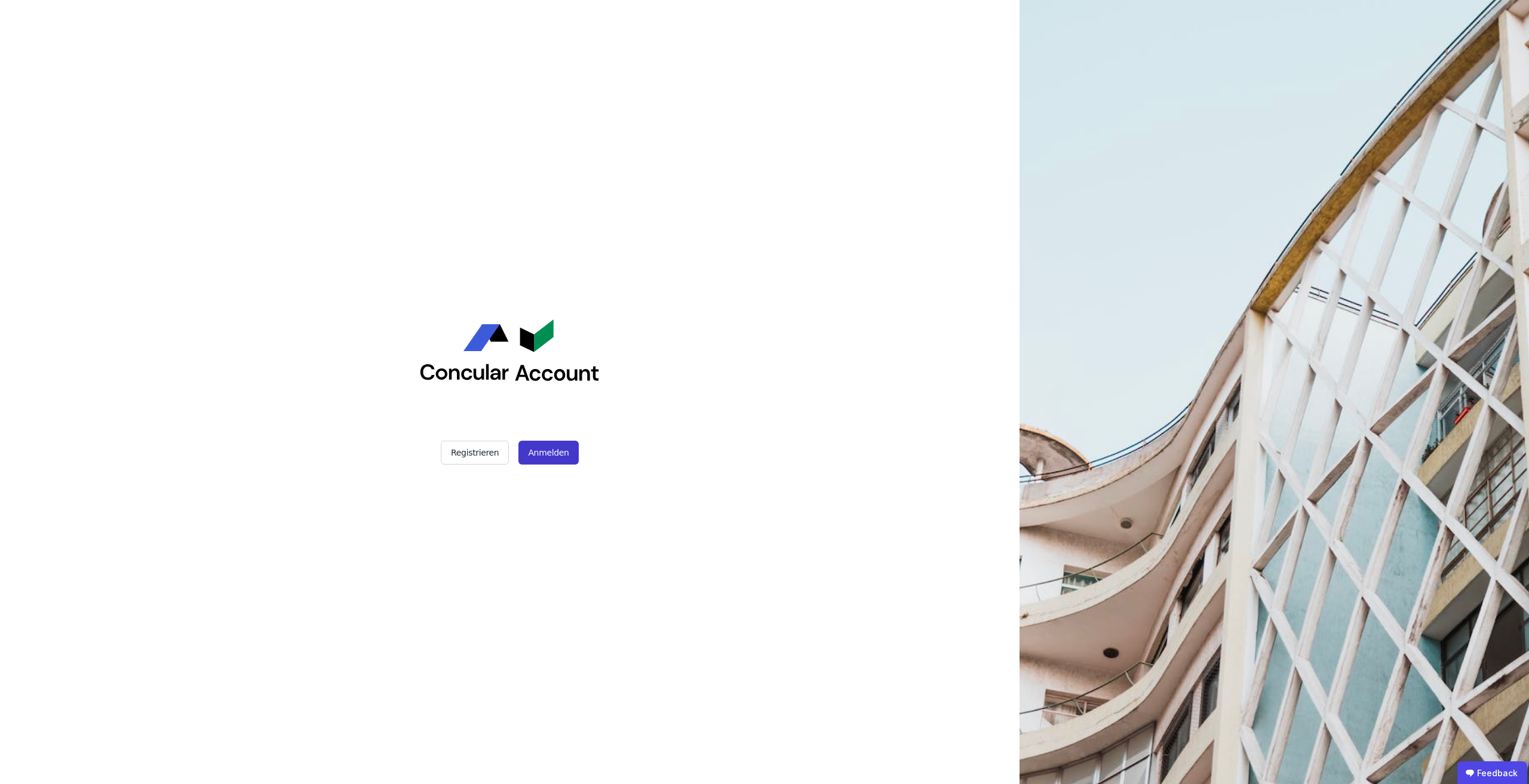
click at [553, 454] on button "Anmelden" at bounding box center [548, 452] width 60 height 24
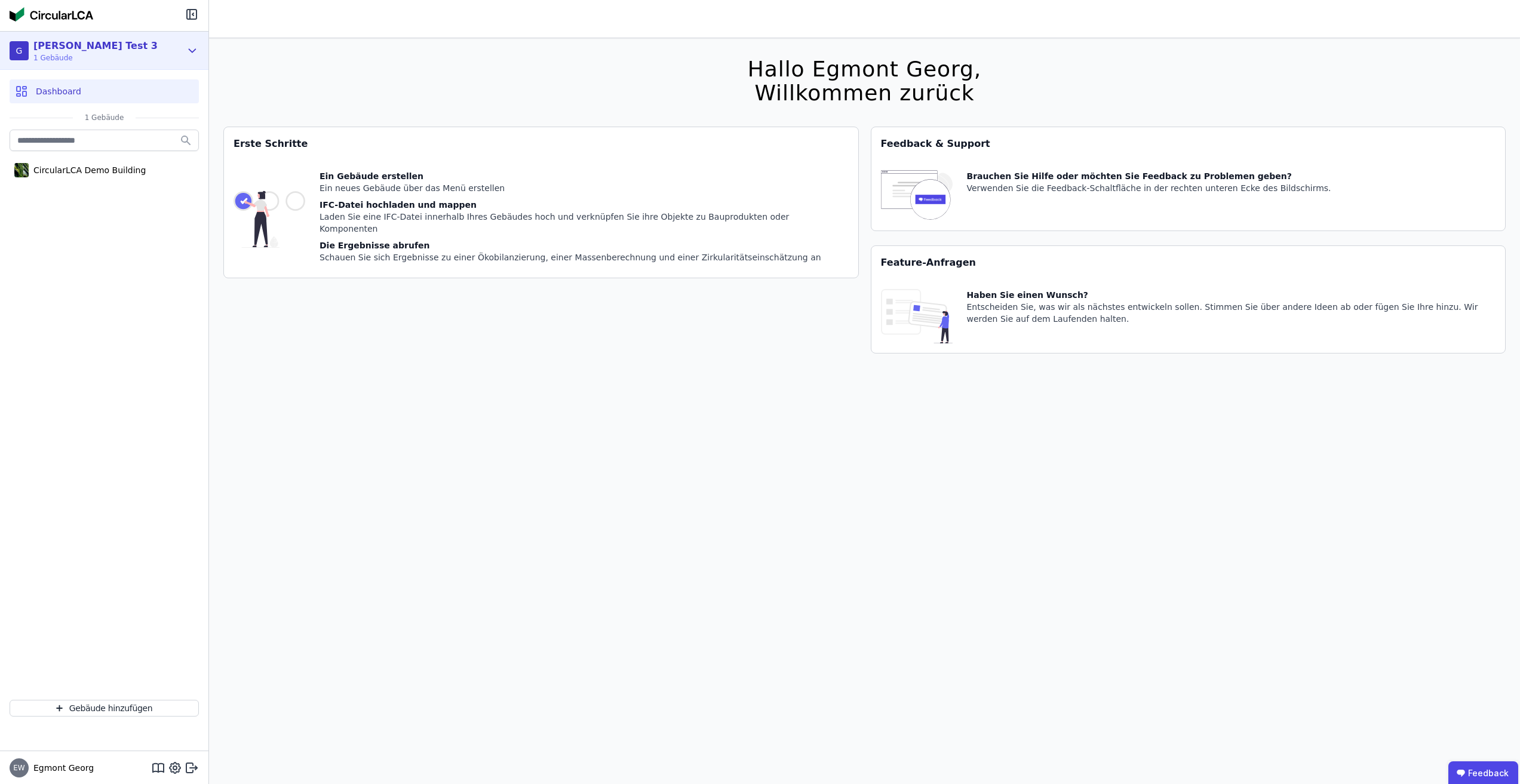
click at [207, 53] on div "[PERSON_NAME] Test 3 1 Gebäude" at bounding box center [104, 51] width 208 height 39
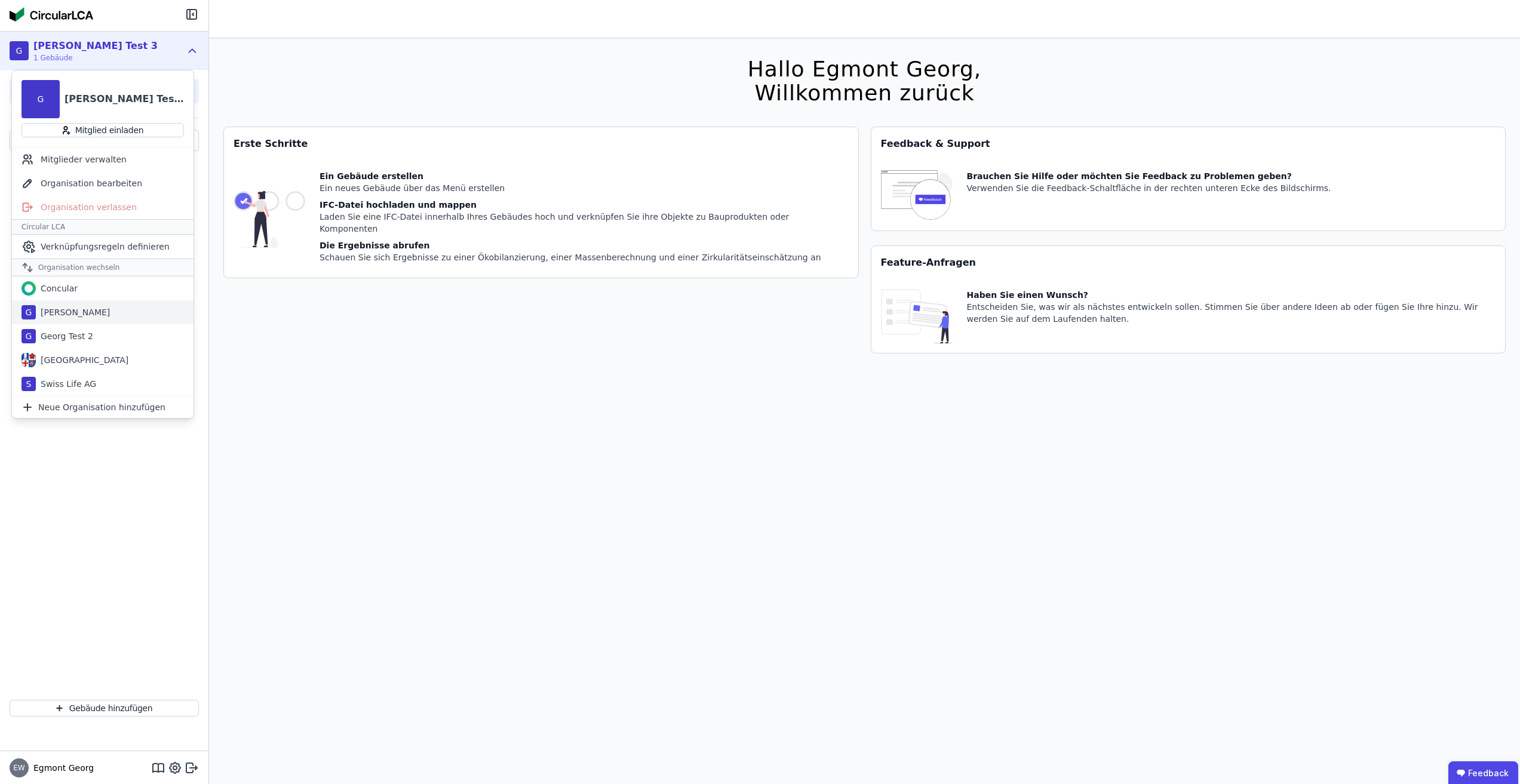
click at [141, 312] on div "G [PERSON_NAME]" at bounding box center [103, 312] width 181 height 24
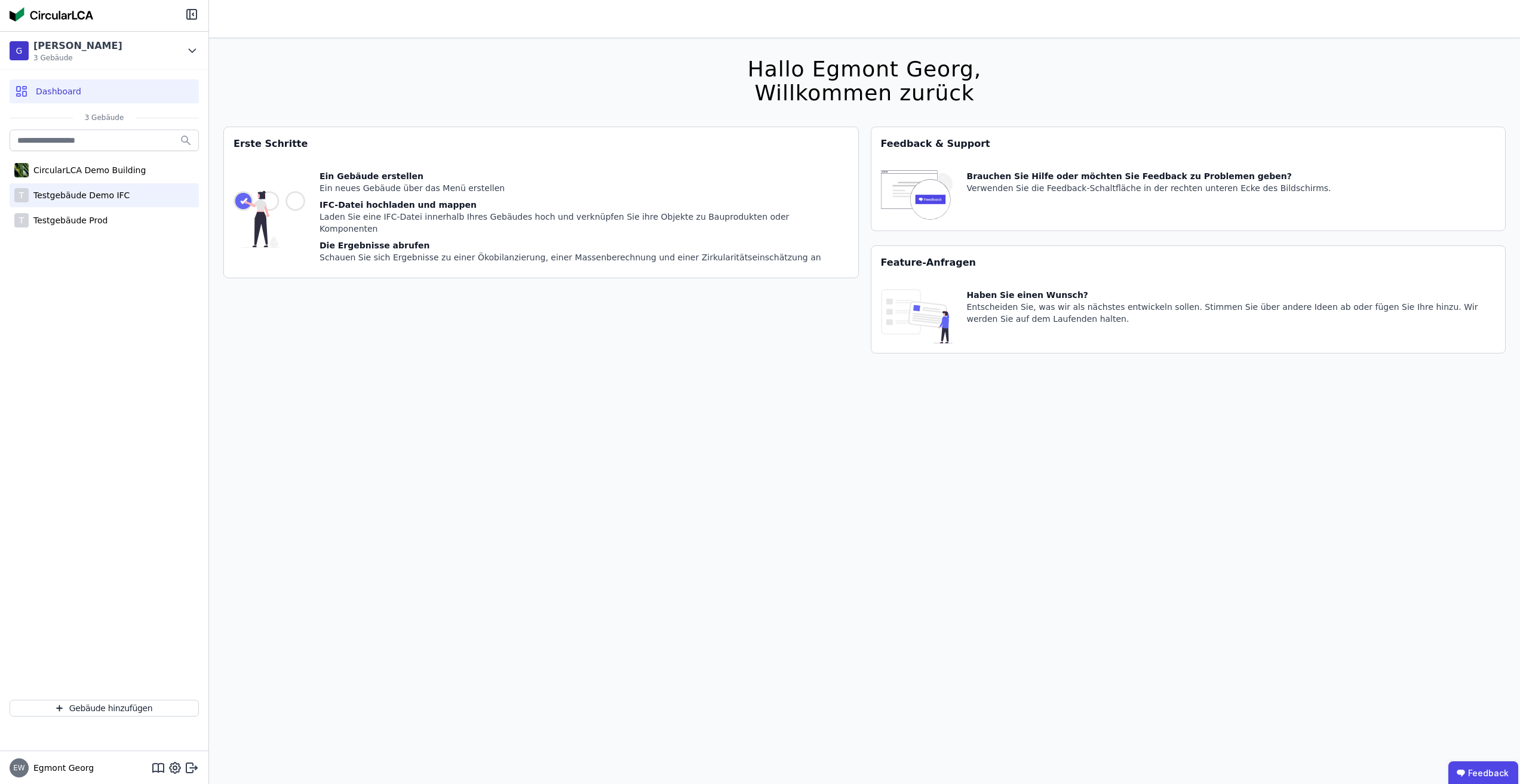
click at [132, 199] on div "T Testgebäude Demo IFC" at bounding box center [104, 195] width 189 height 24
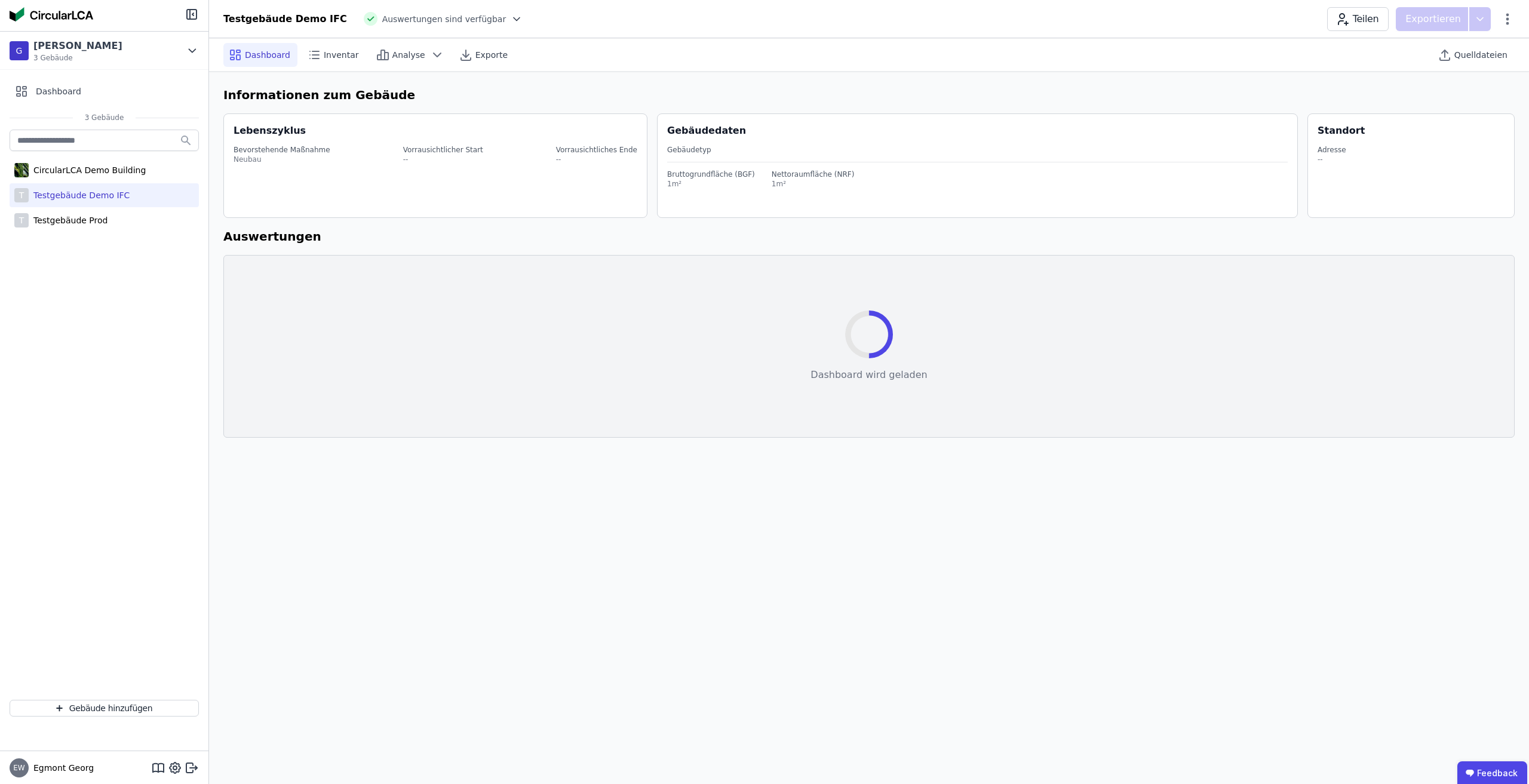
select select "*"
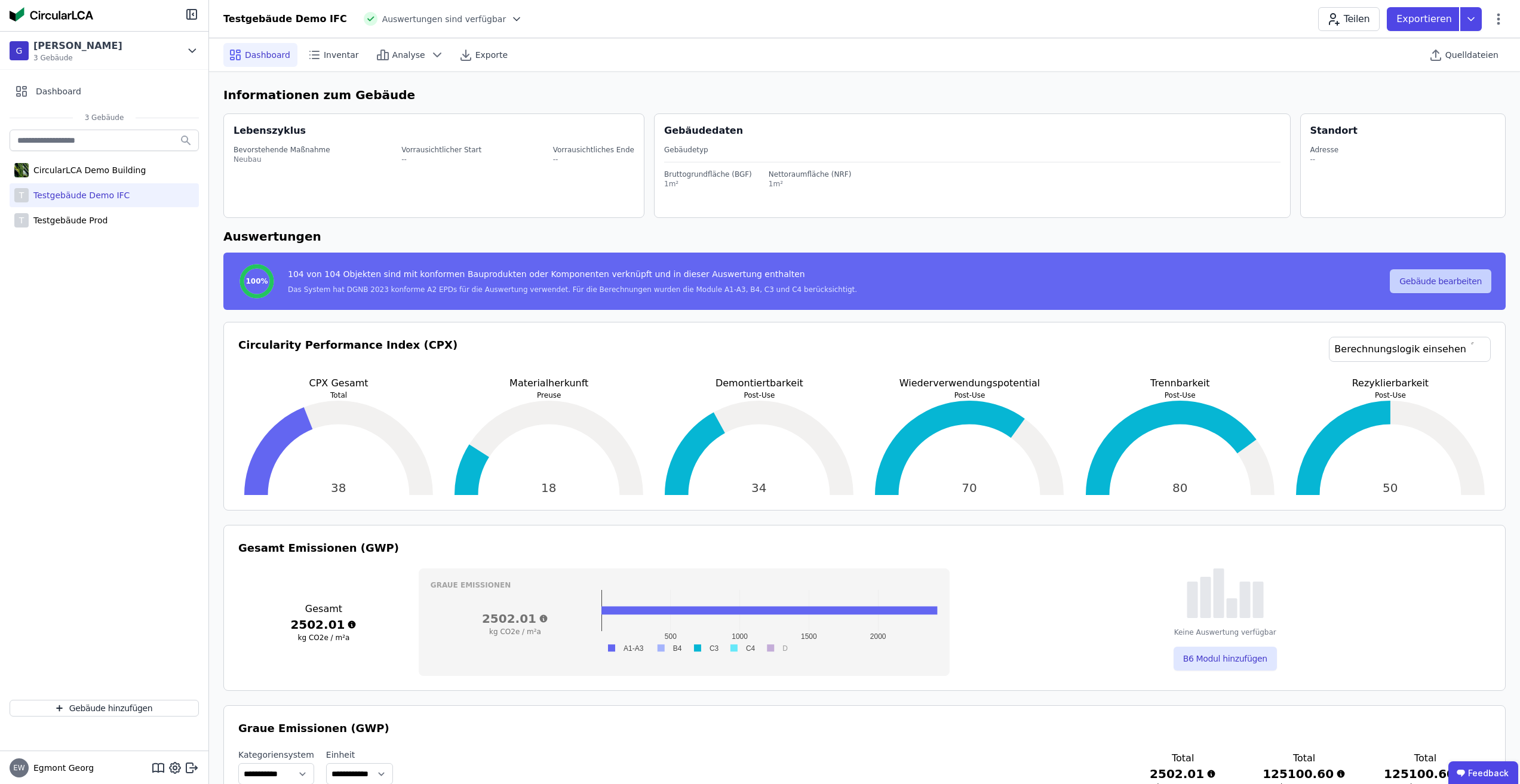
click at [1429, 284] on button "Gebäude bearbeiten" at bounding box center [1440, 280] width 101 height 24
select select "*"
select select "**********"
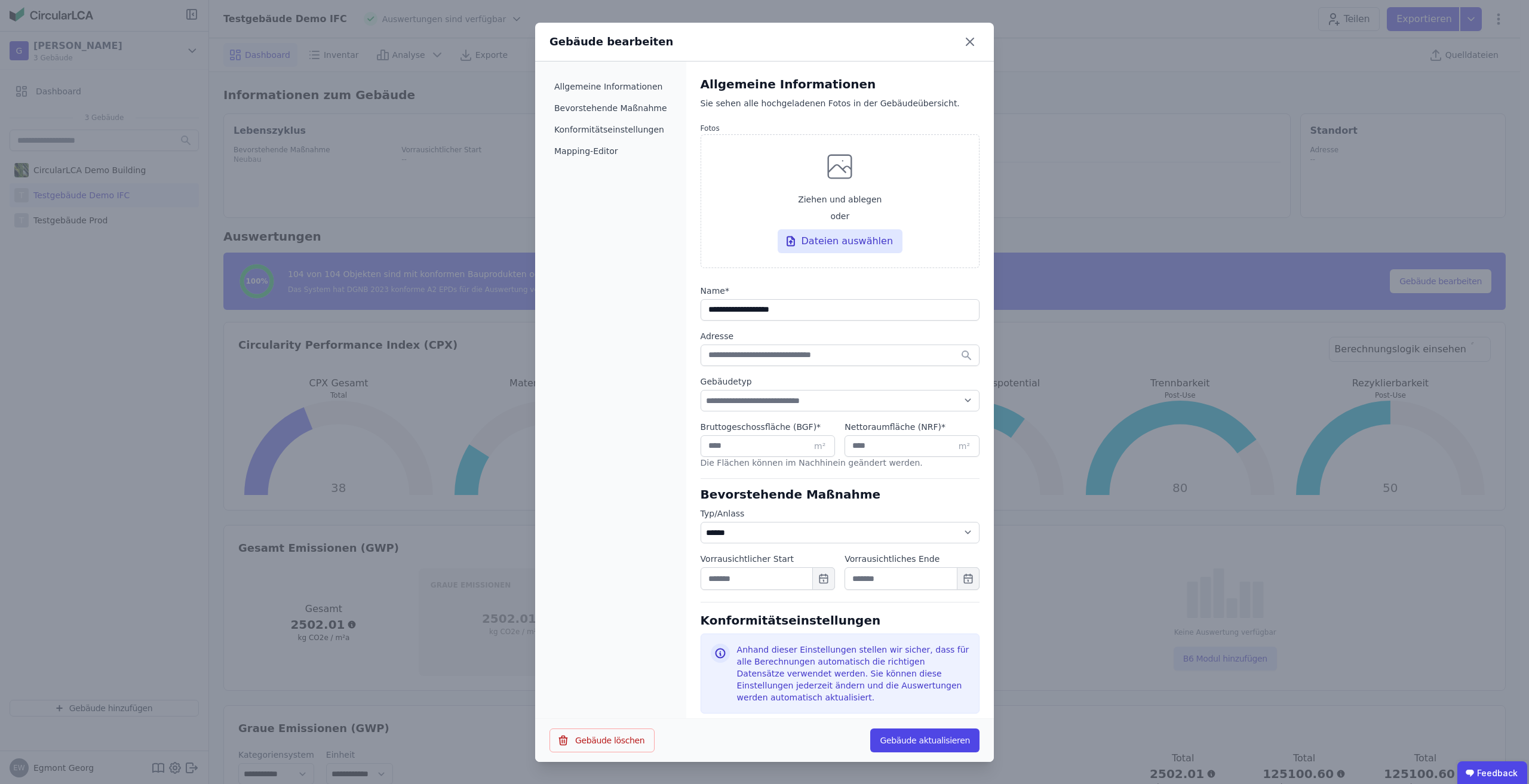
click at [976, 49] on div "Gebäude bearbeiten" at bounding box center [764, 42] width 458 height 39
click at [968, 50] on icon at bounding box center [970, 42] width 19 height 19
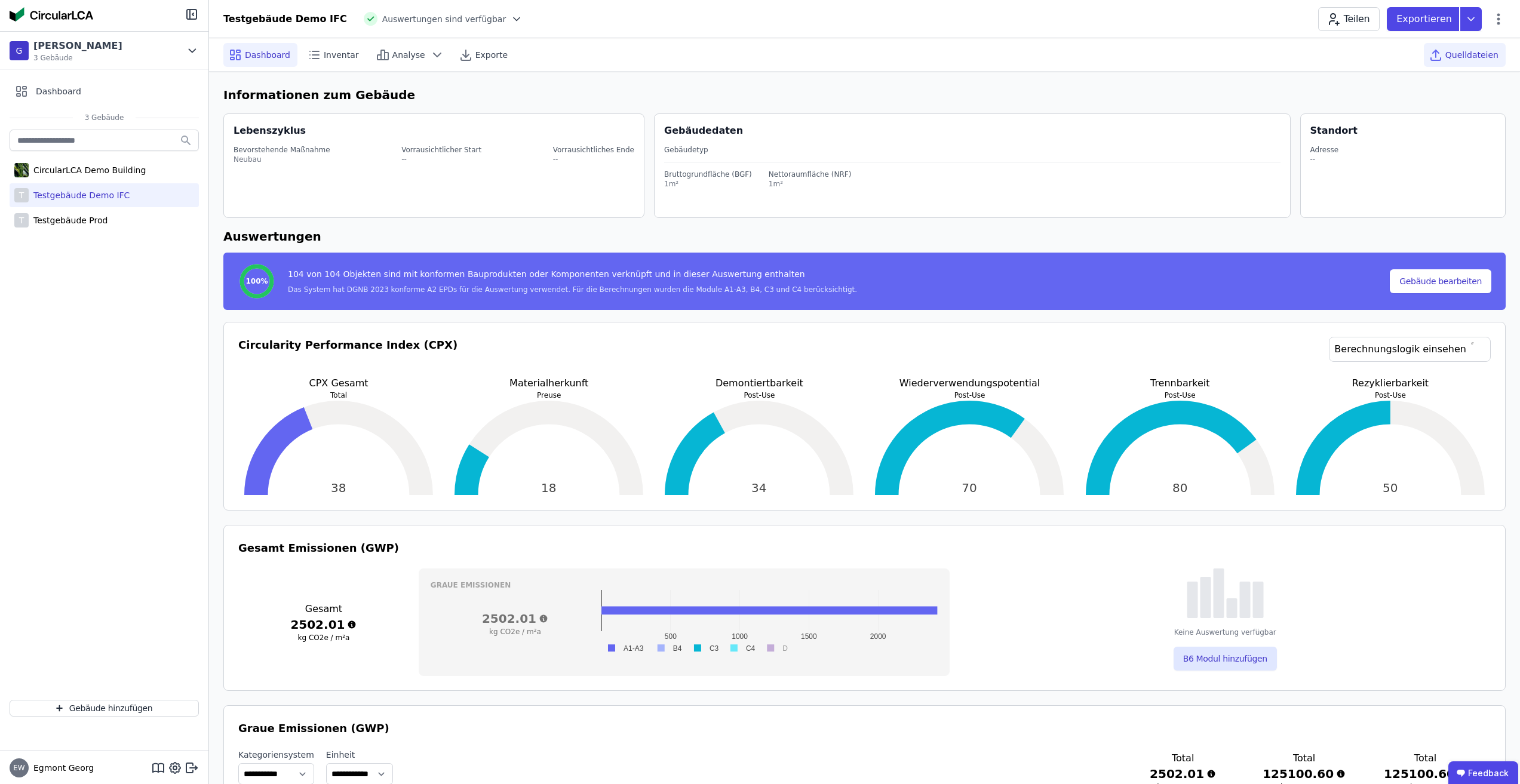
click at [1463, 52] on span "Quelldateien" at bounding box center [1471, 55] width 53 height 12
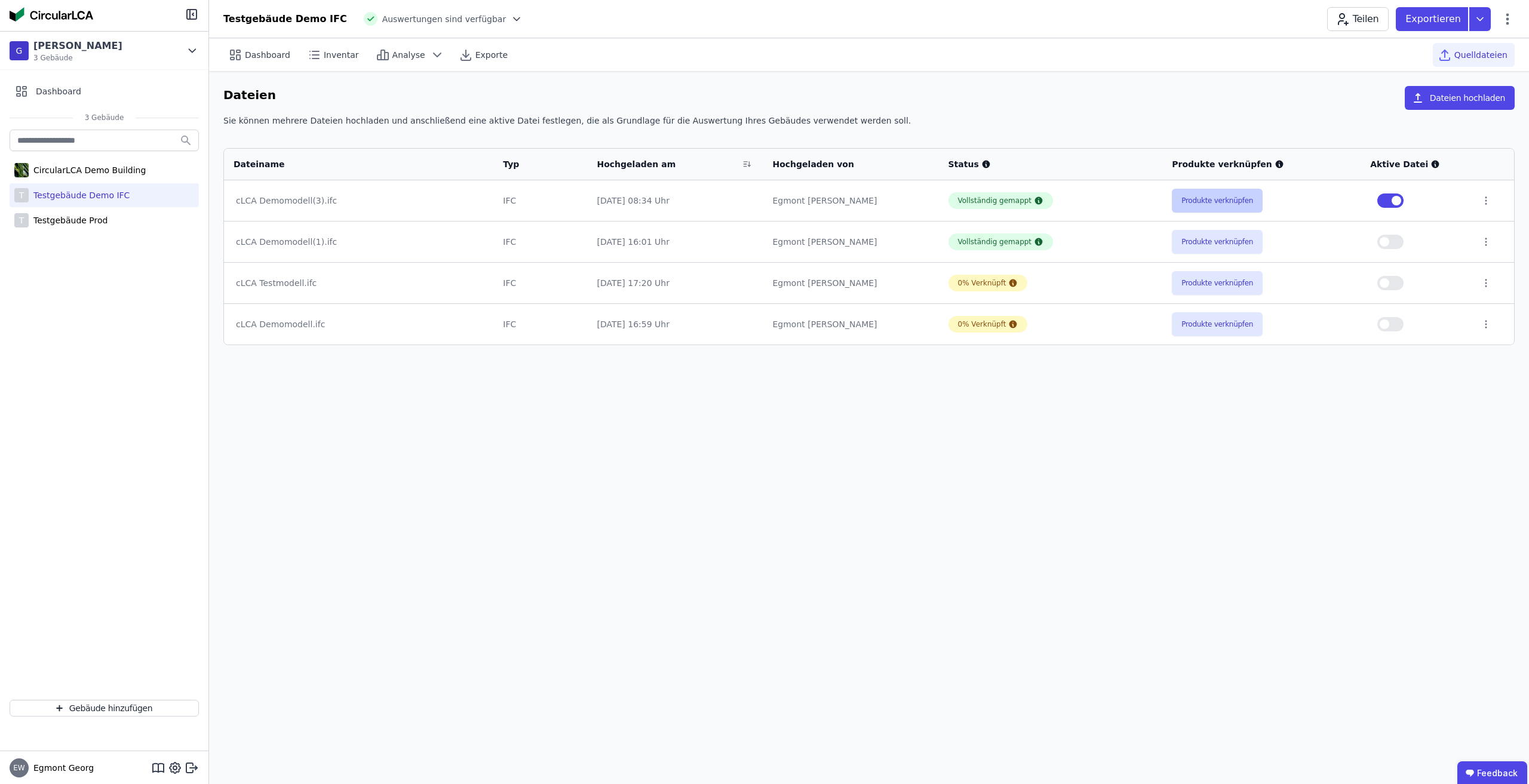
click at [1250, 195] on button "Produkte verknüpfen" at bounding box center [1217, 200] width 91 height 24
